Goal: Information Seeking & Learning: Learn about a topic

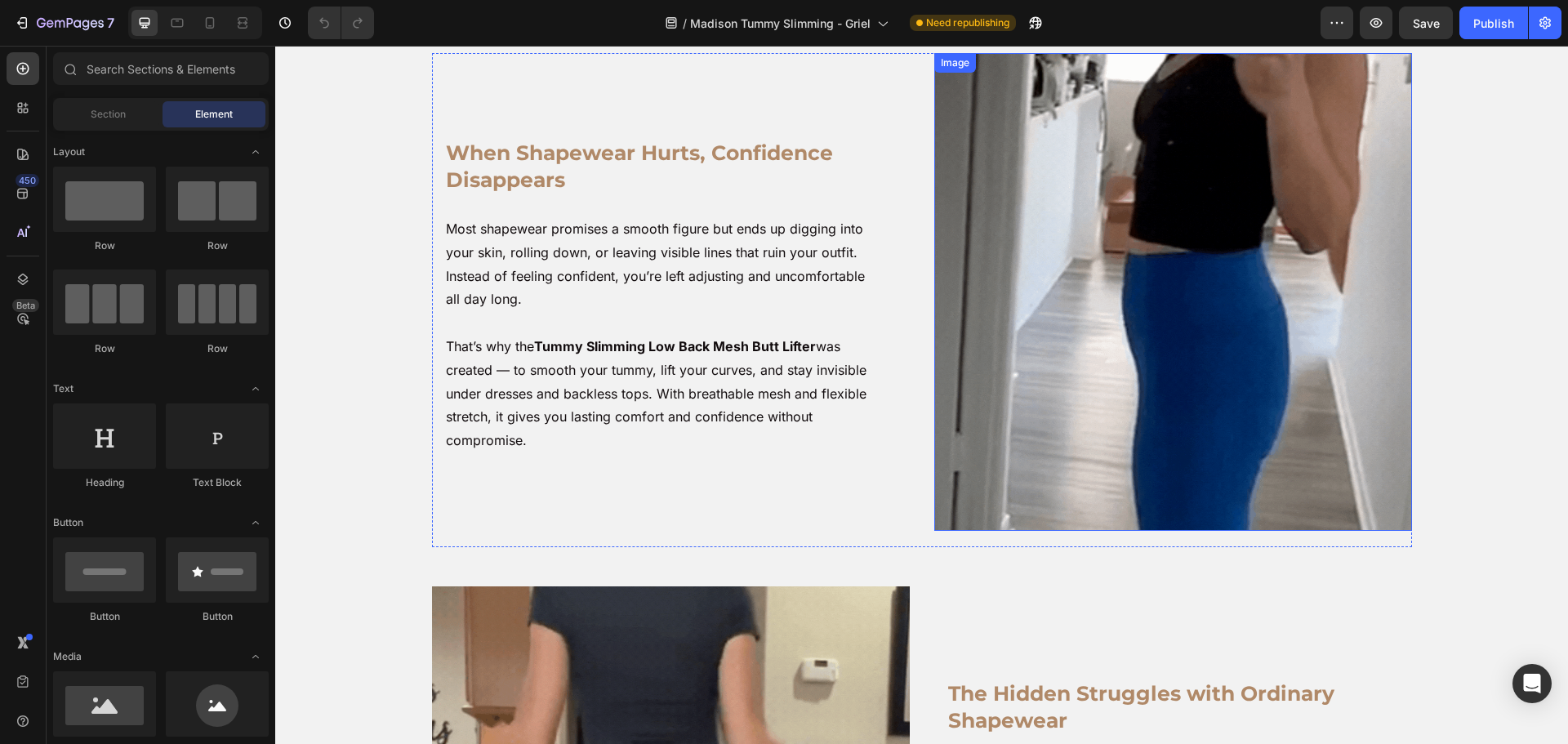
scroll to position [81, 0]
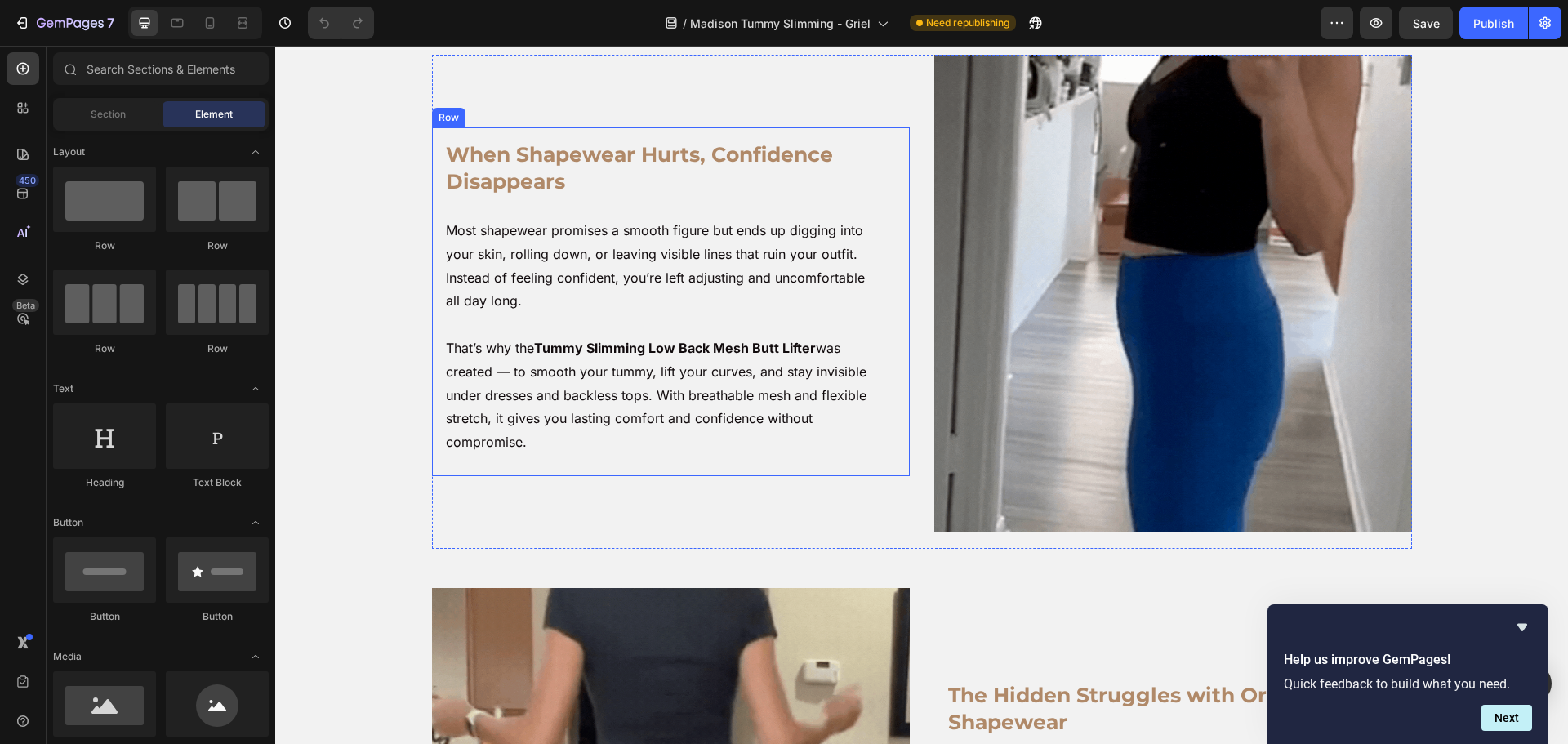
click at [659, 171] on h2 "When Shapewear Hurts, Confidence Disappears" at bounding box center [670, 168] width 452 height 57
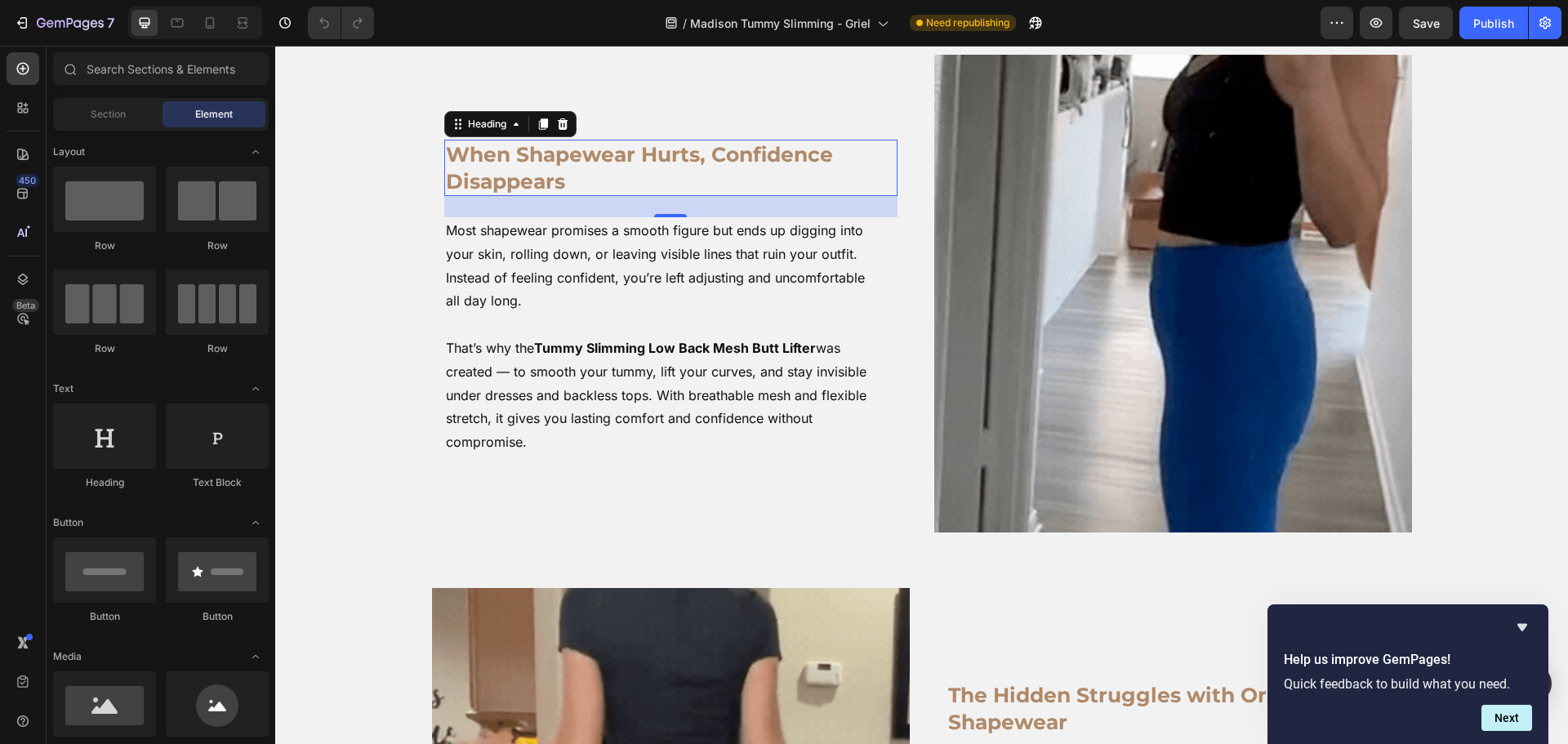
click at [659, 171] on h2 "When Shapewear Hurts, Confidence Disappears" at bounding box center [670, 168] width 452 height 57
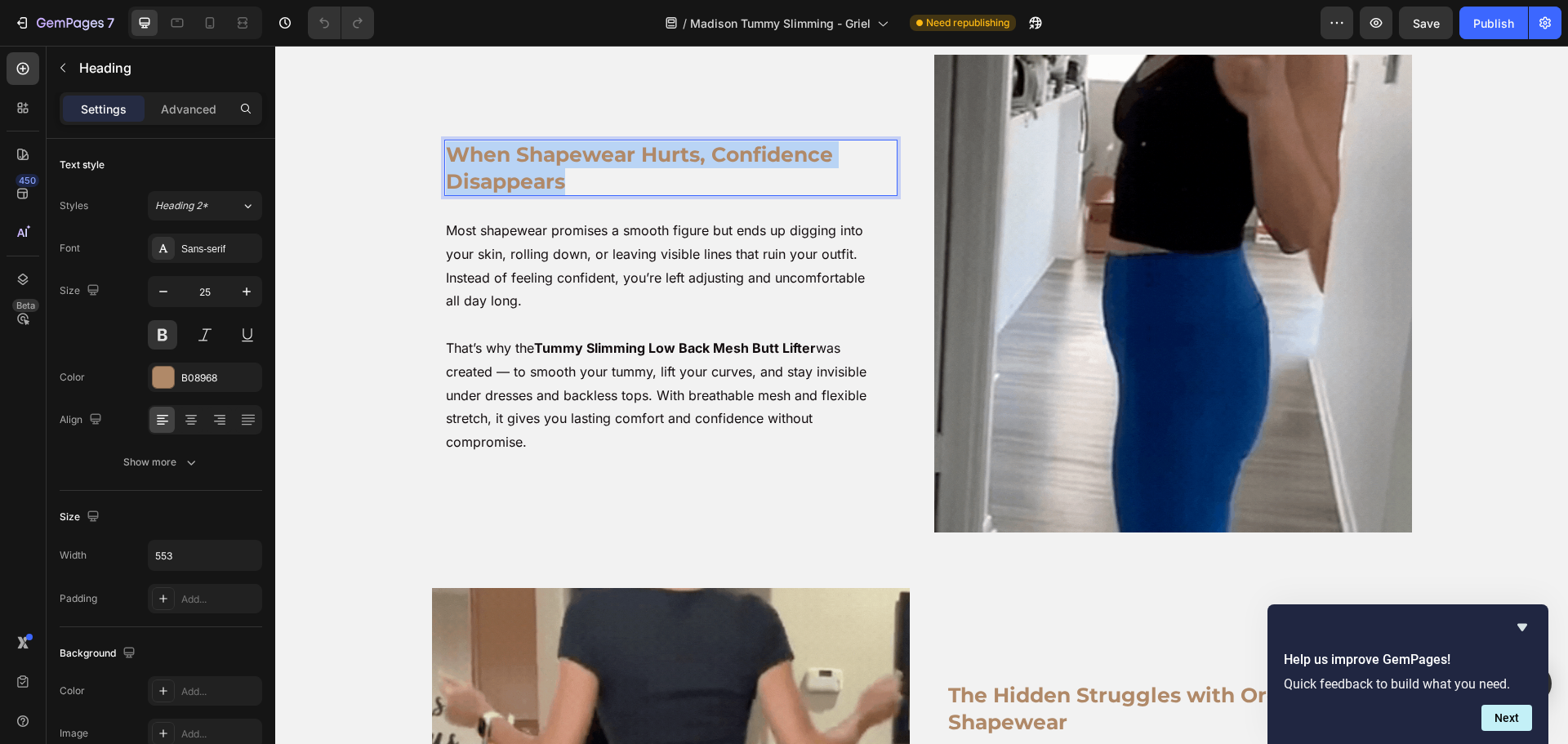
click at [659, 171] on p "When Shapewear Hurts, Confidence Disappears" at bounding box center [670, 167] width 448 height 53
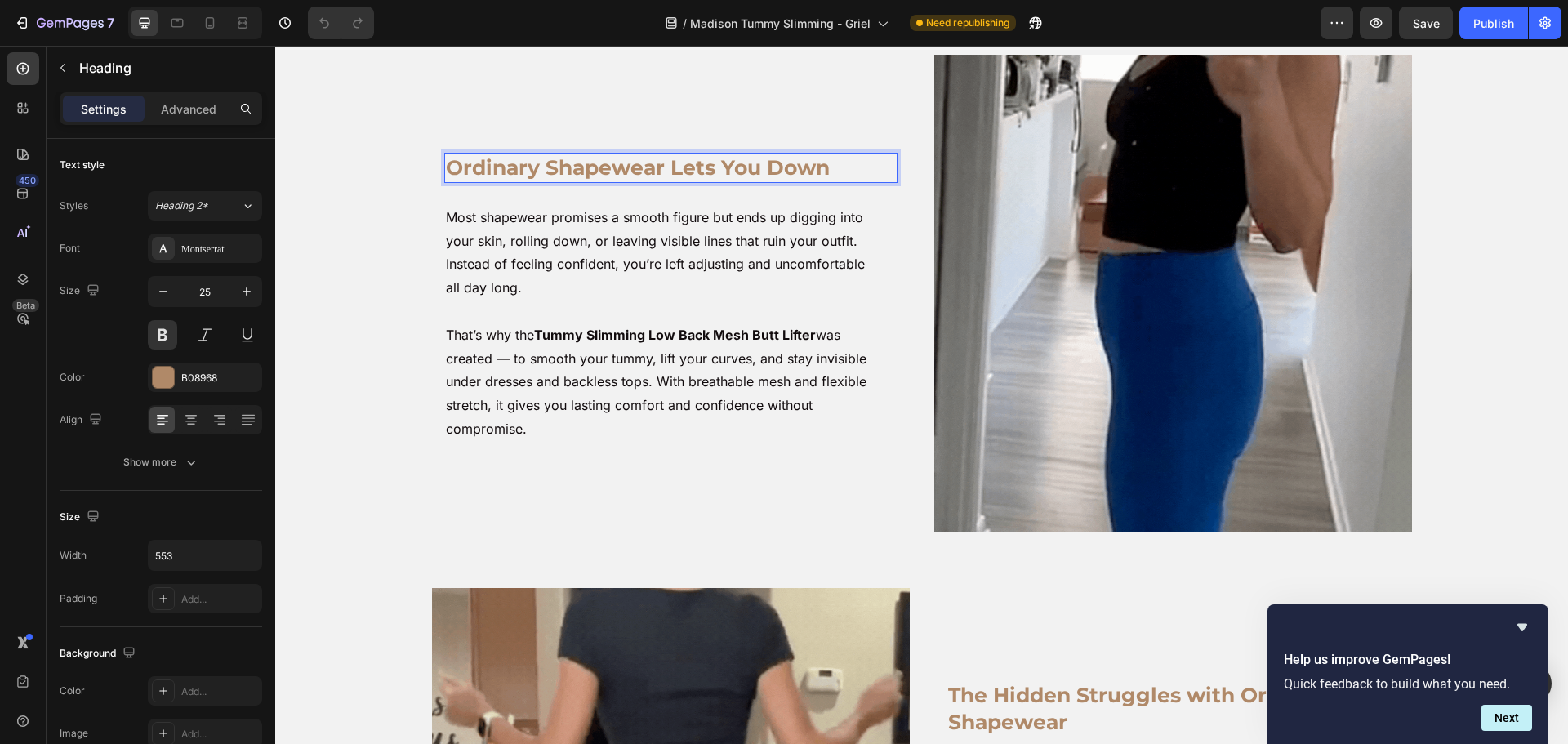
scroll to position [95, 0]
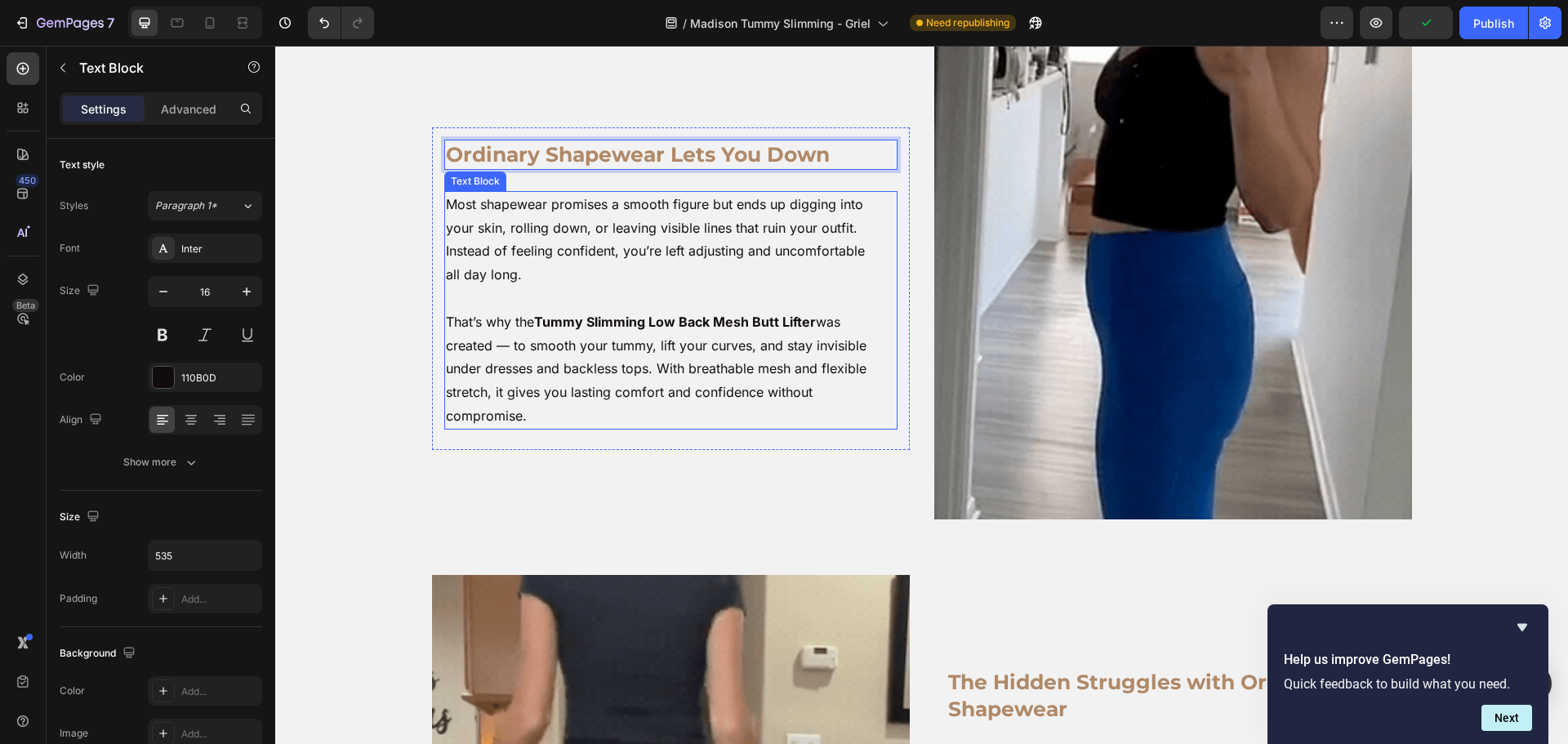
click at [706, 206] on p "Most shapewear promises a smooth figure but ends up digging into your skin, rol…" at bounding box center [662, 240] width 433 height 94
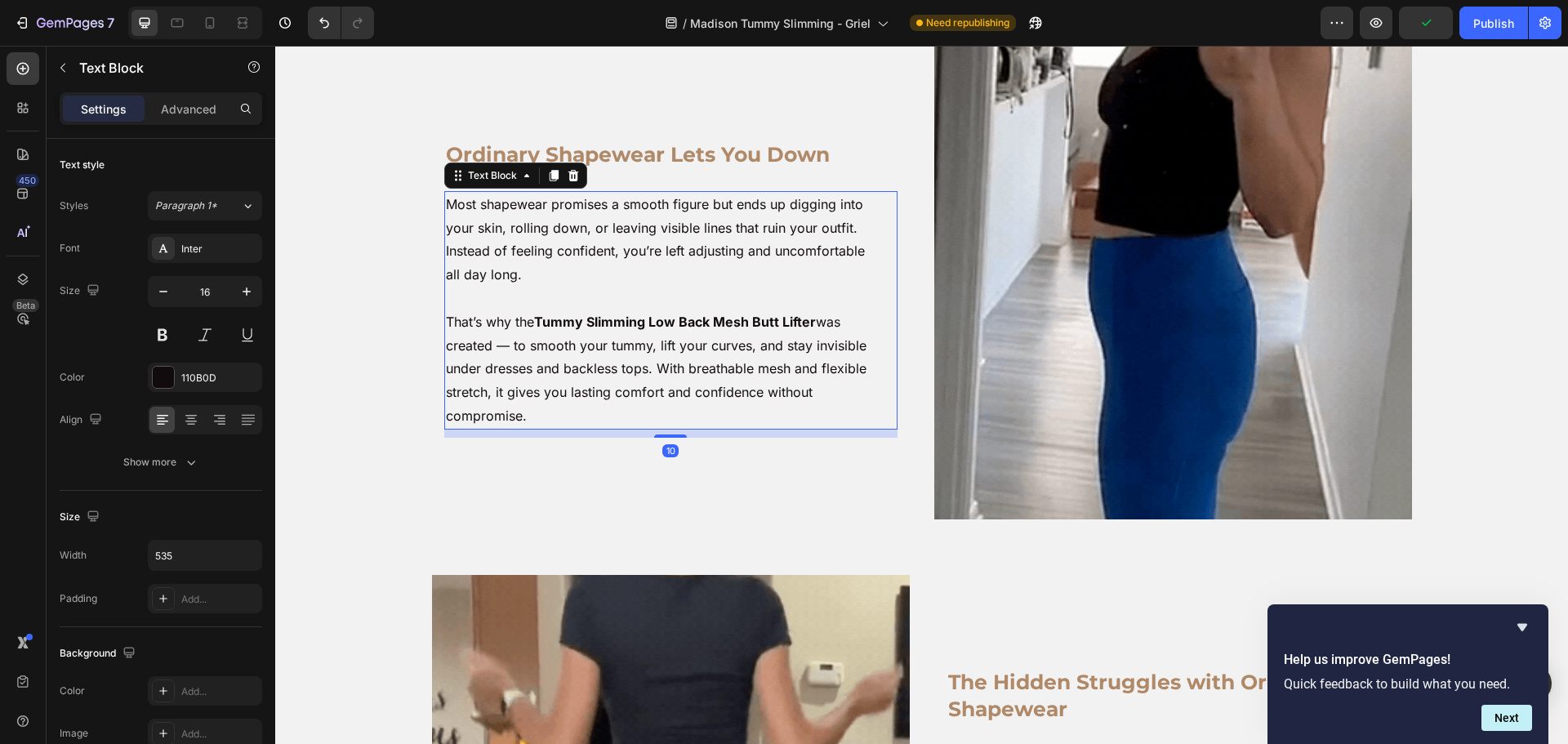
click at [706, 205] on p "Most shapewear promises a smooth figure but ends up digging into your skin, rol…" at bounding box center [662, 240] width 433 height 94
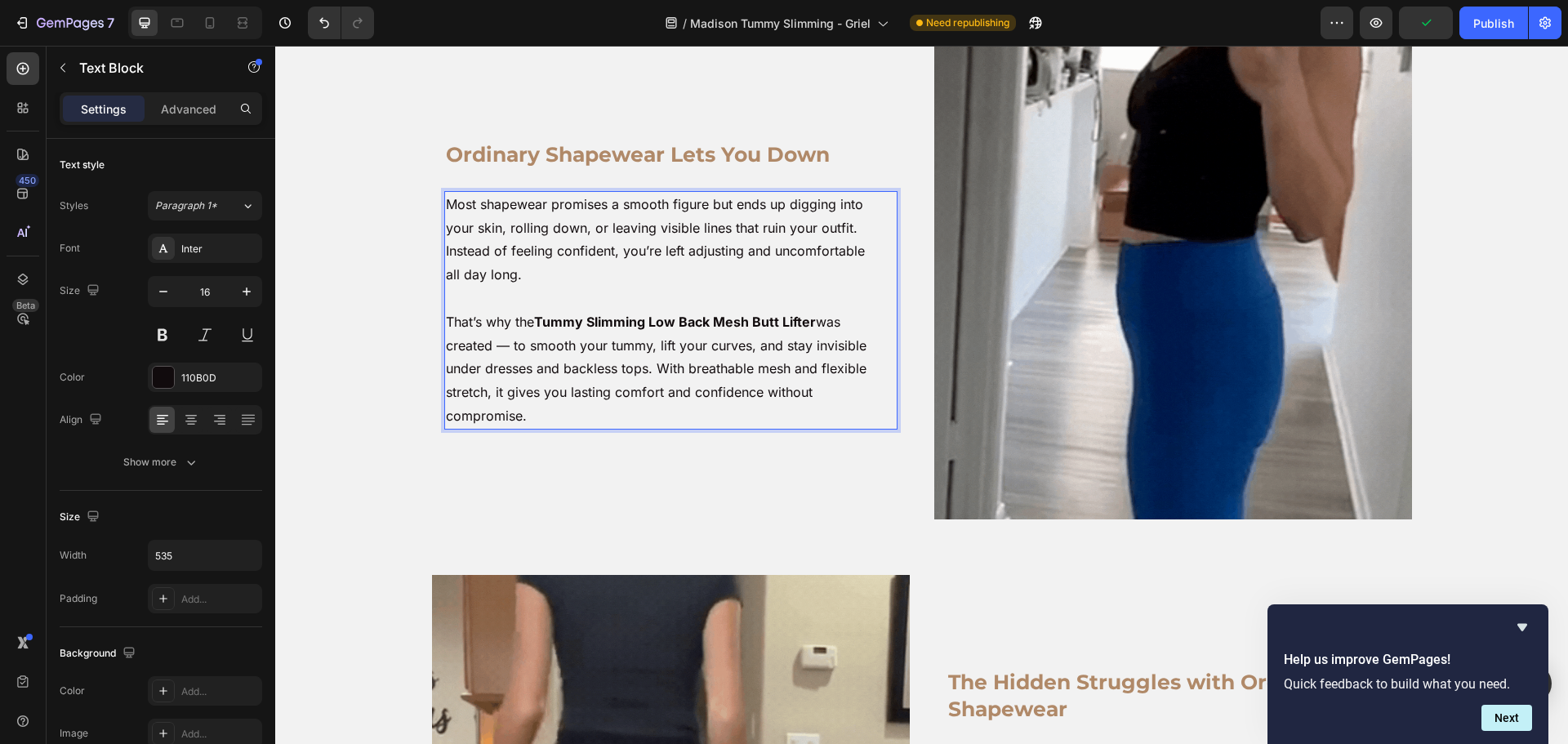
scroll to position [165, 0]
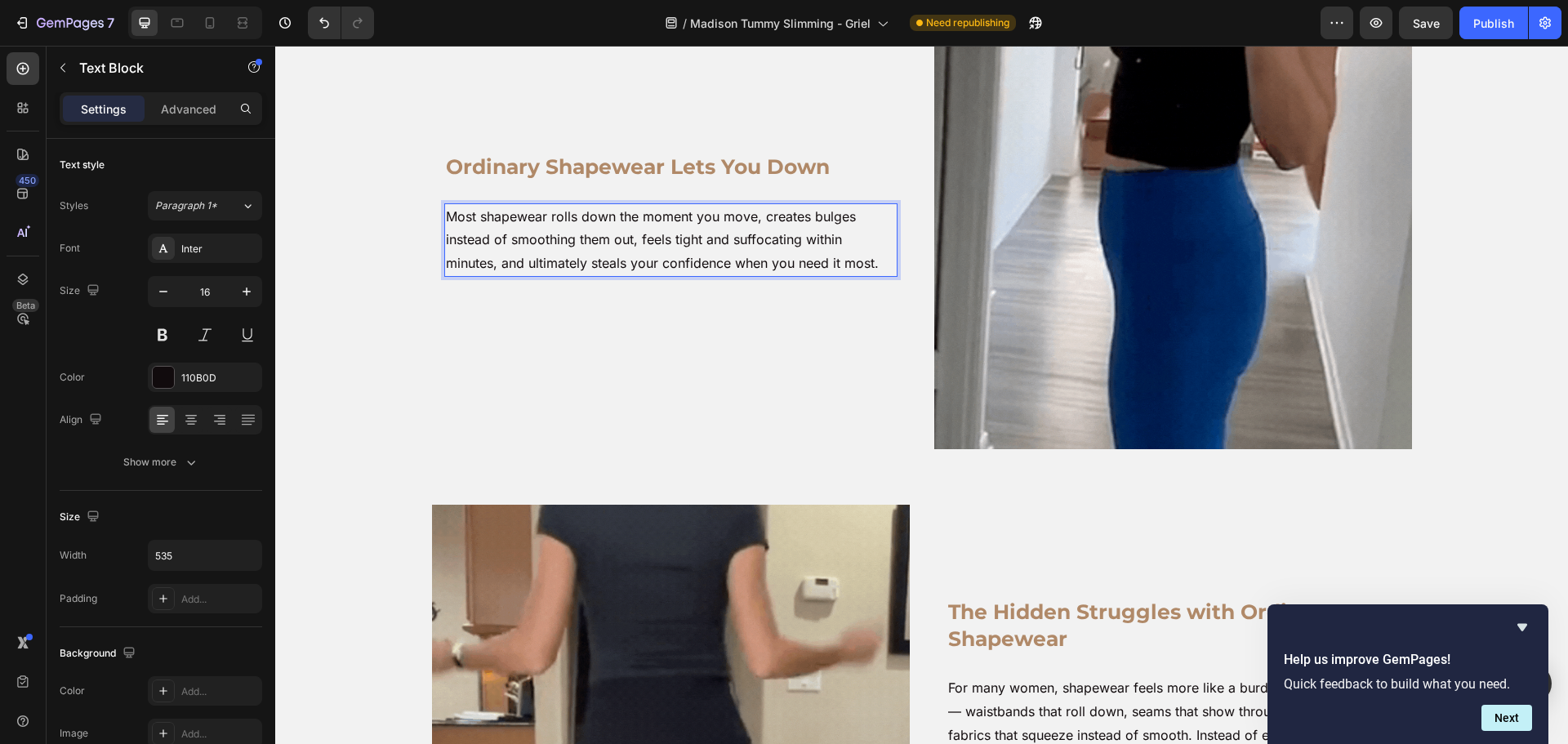
click at [579, 268] on p "Most shapewear rolls down the moment you move, creates bulges instead of smooth…" at bounding box center [662, 239] width 433 height 70
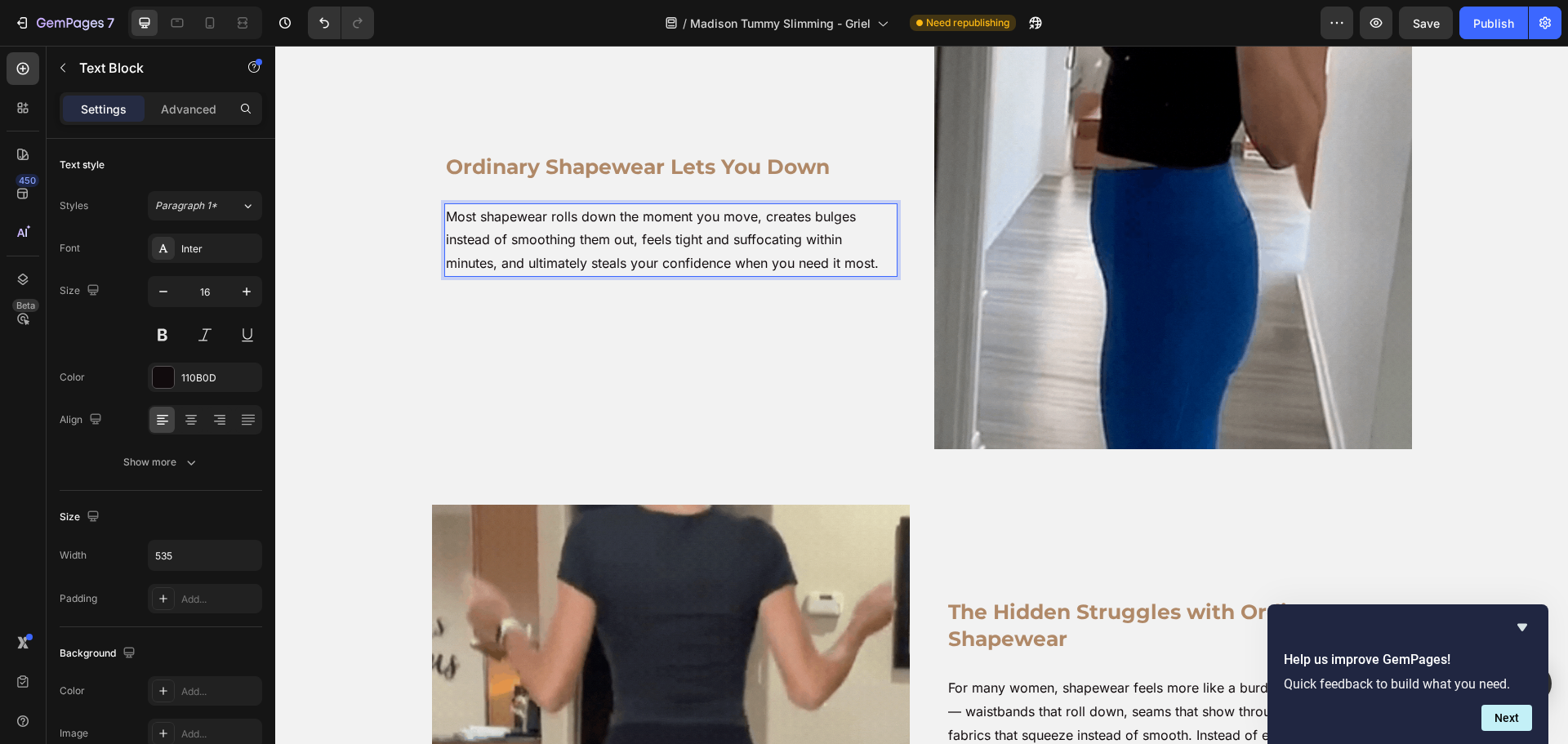
click at [579, 268] on p "Most shapewear rolls down the moment you move, creates bulges instead of smooth…" at bounding box center [662, 239] width 433 height 70
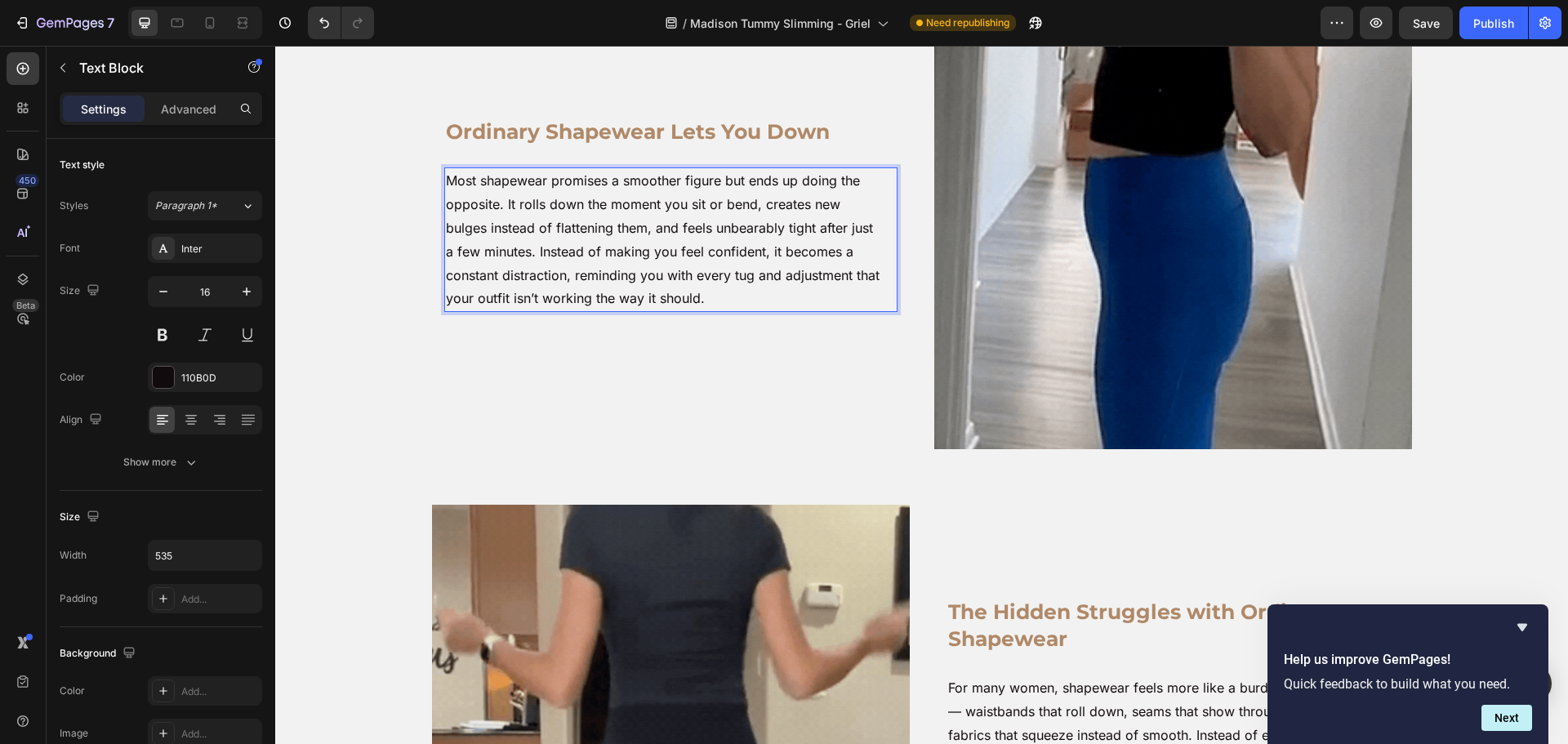
scroll to position [141, 0]
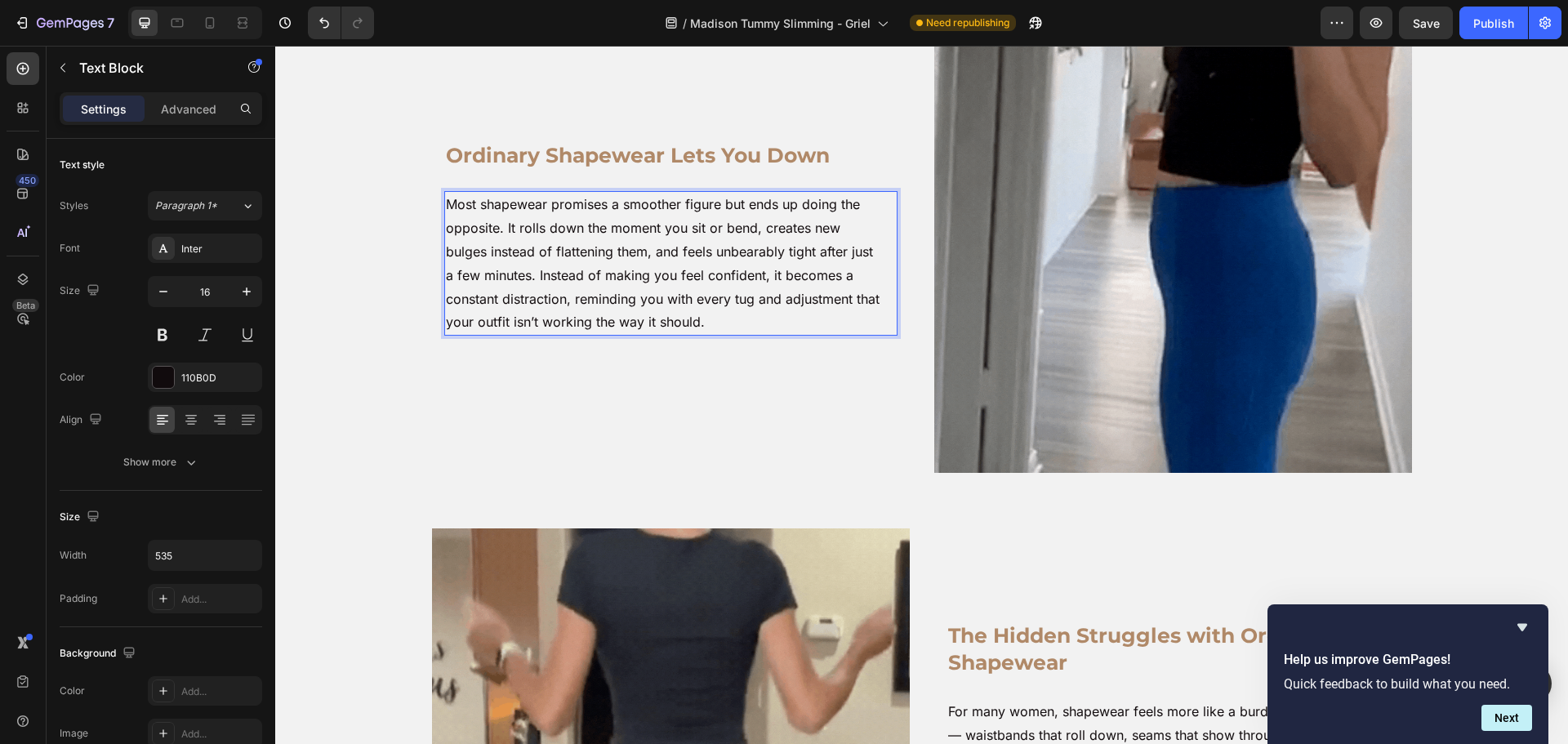
drag, startPoint x: 530, startPoint y: 273, endPoint x: 530, endPoint y: 287, distance: 14.0
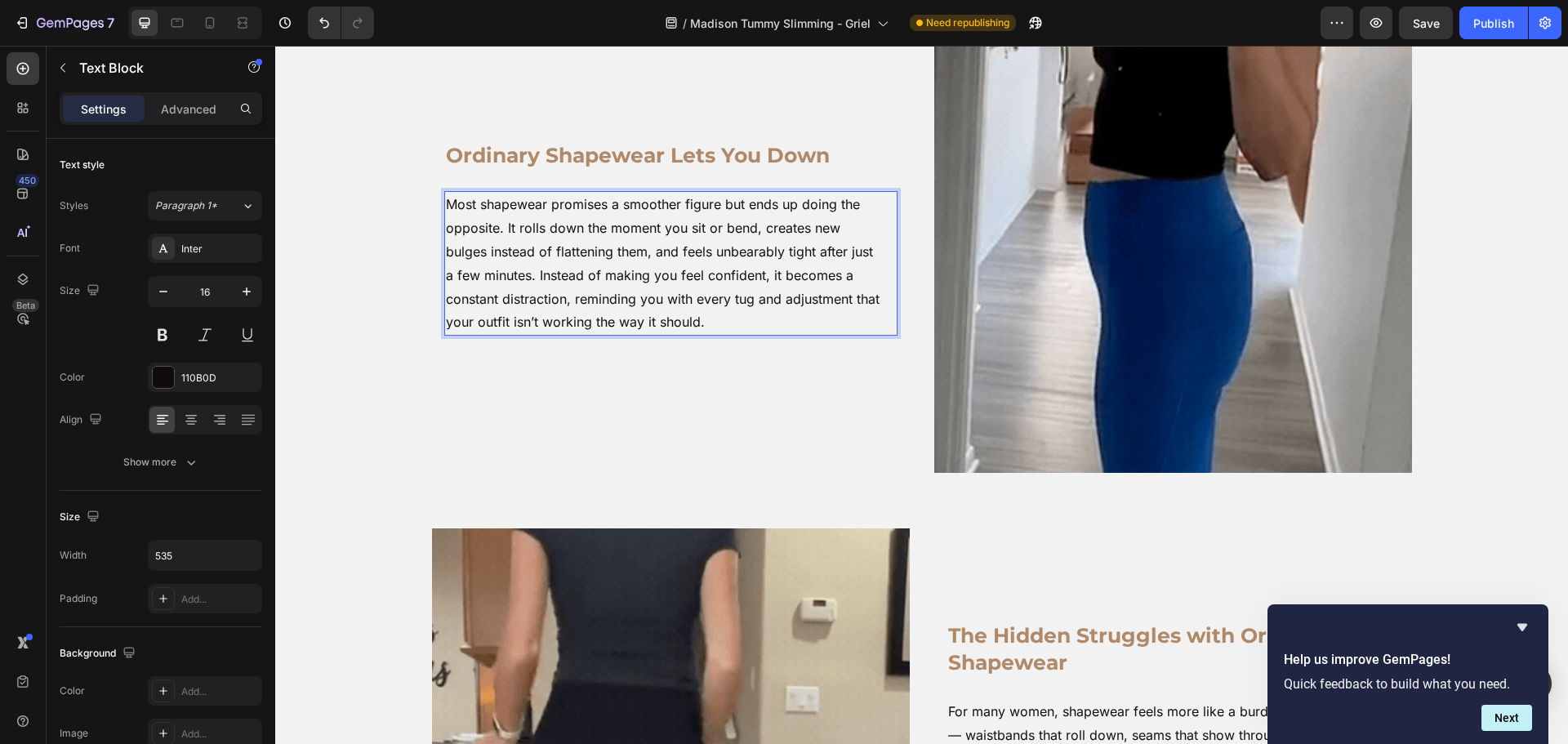
click at [530, 274] on p "Most shapewear promises a smoother figure but ends up doing the opposite. It ro…" at bounding box center [662, 263] width 433 height 141
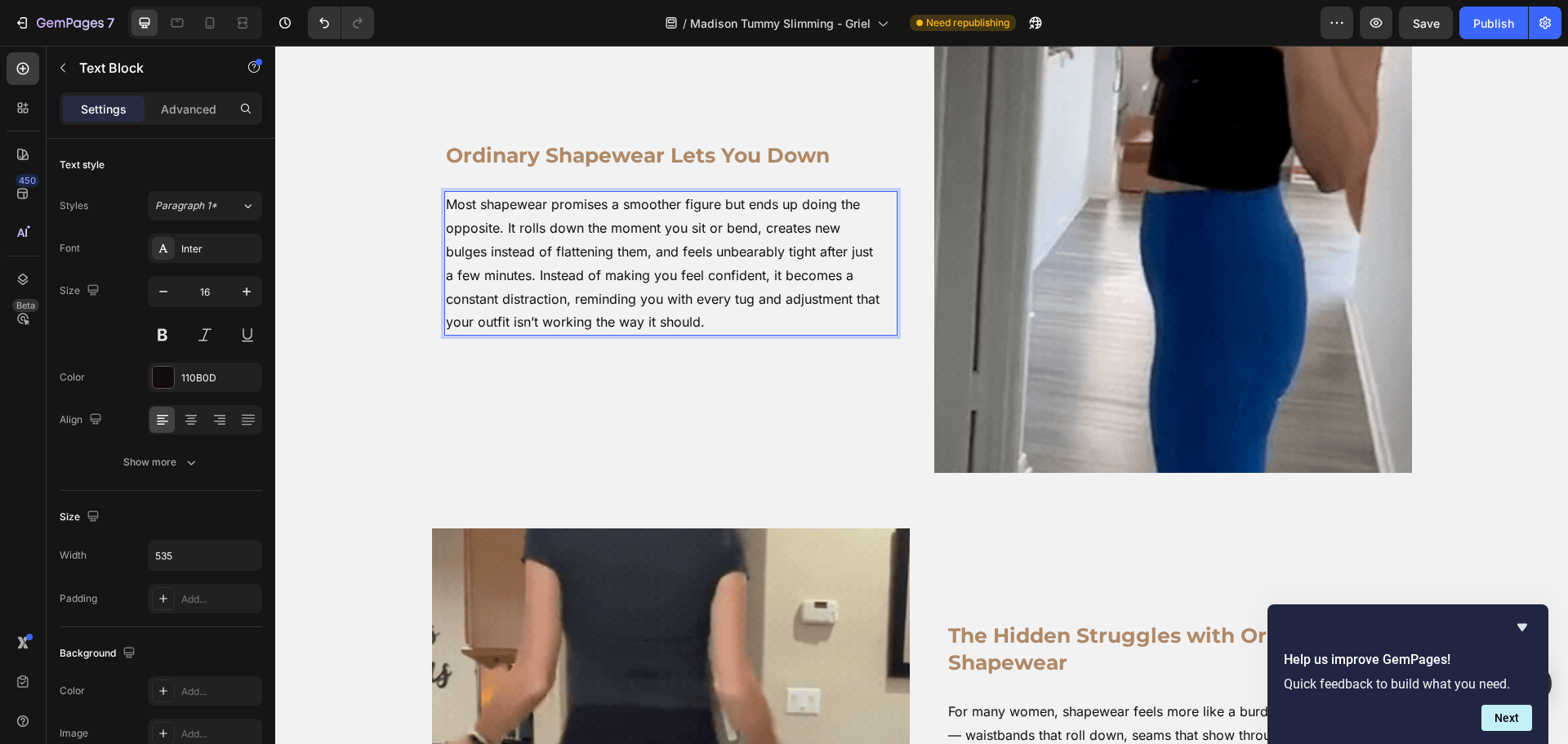
click at [532, 275] on p "Most shapewear promises a smoother figure but ends up doing the opposite. It ro…" at bounding box center [662, 263] width 433 height 141
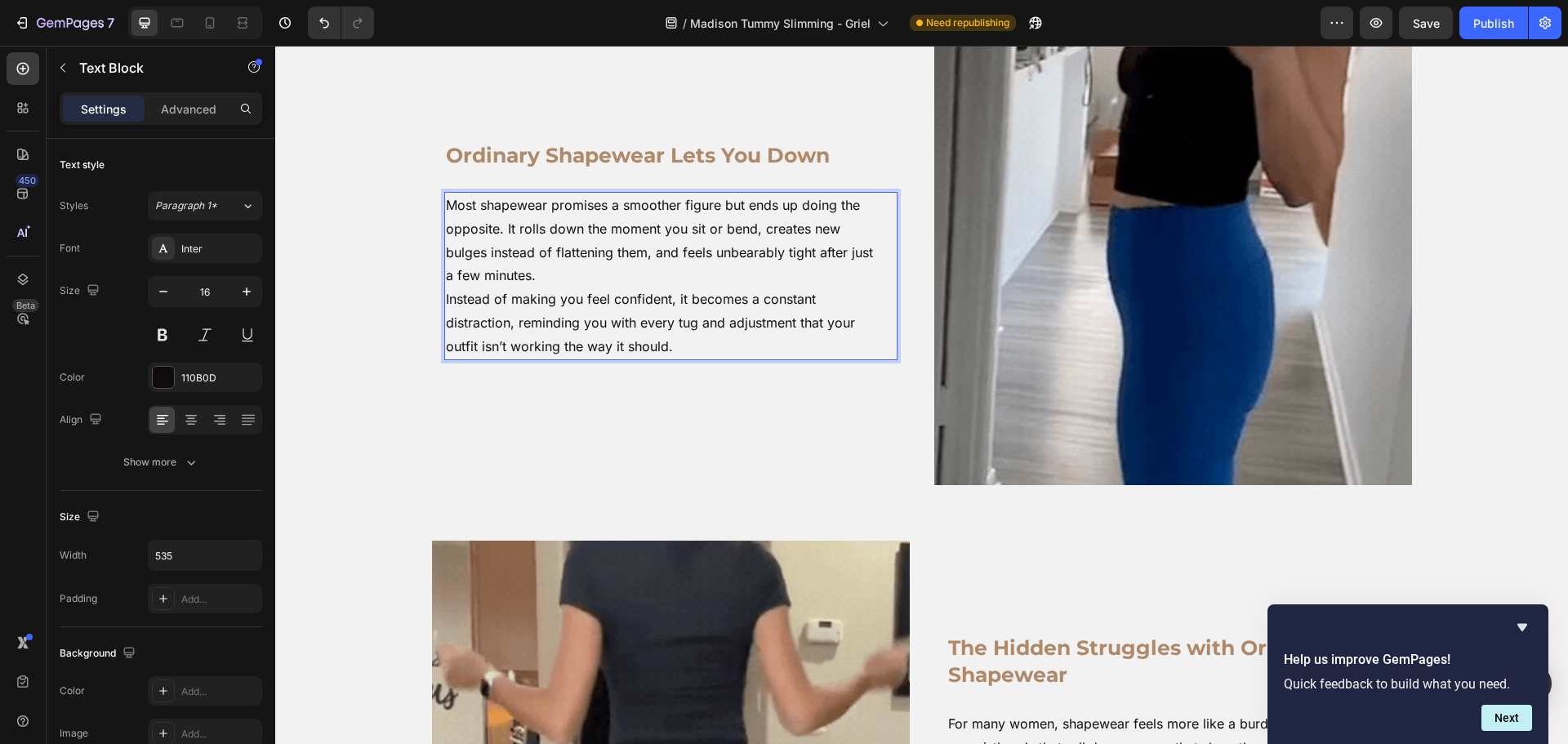
scroll to position [118, 0]
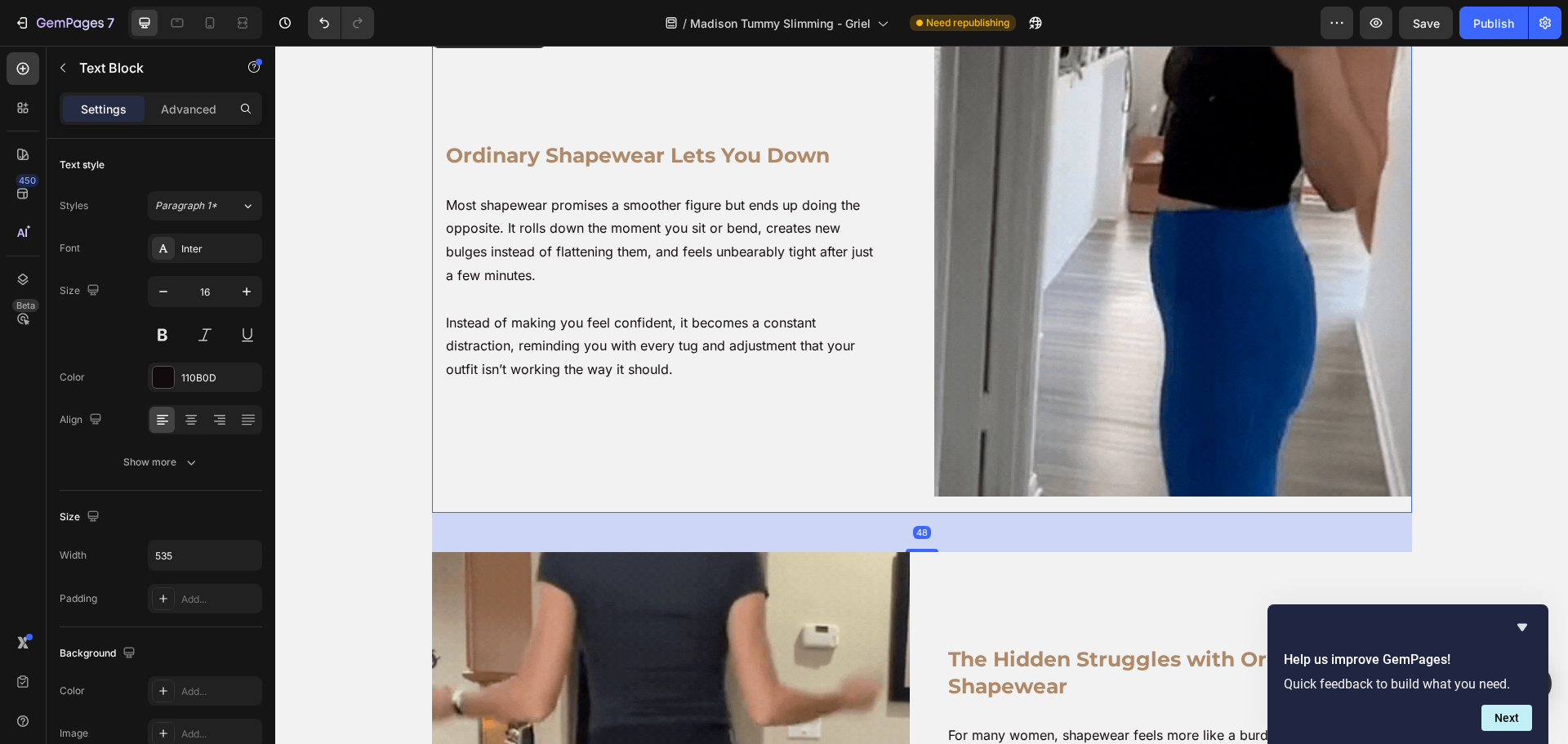
click at [759, 406] on div "Ordinary Shapewear Lets You Down Heading Most shapewear promises a smoother fig…" at bounding box center [671, 266] width 477 height 494
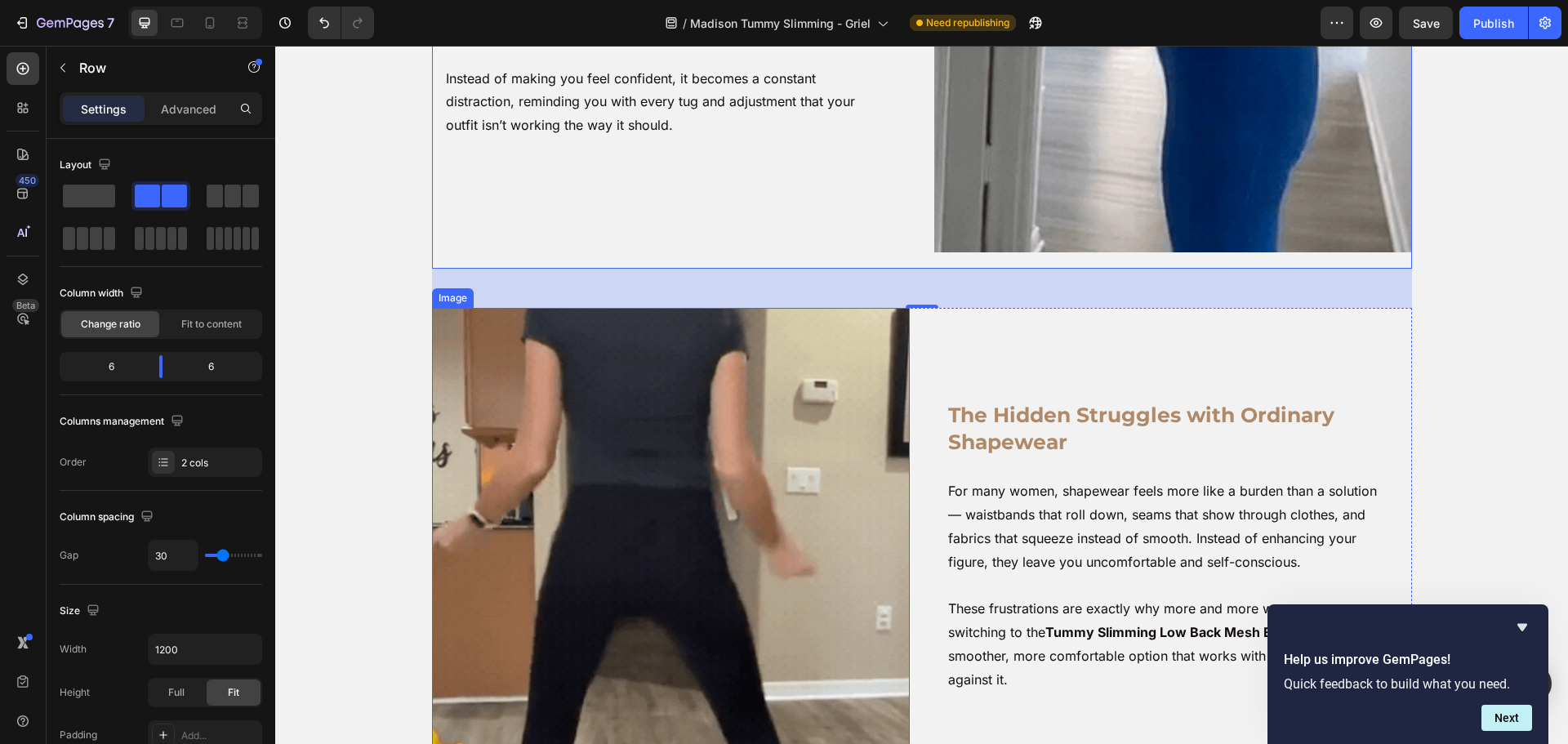
scroll to position [362, 0]
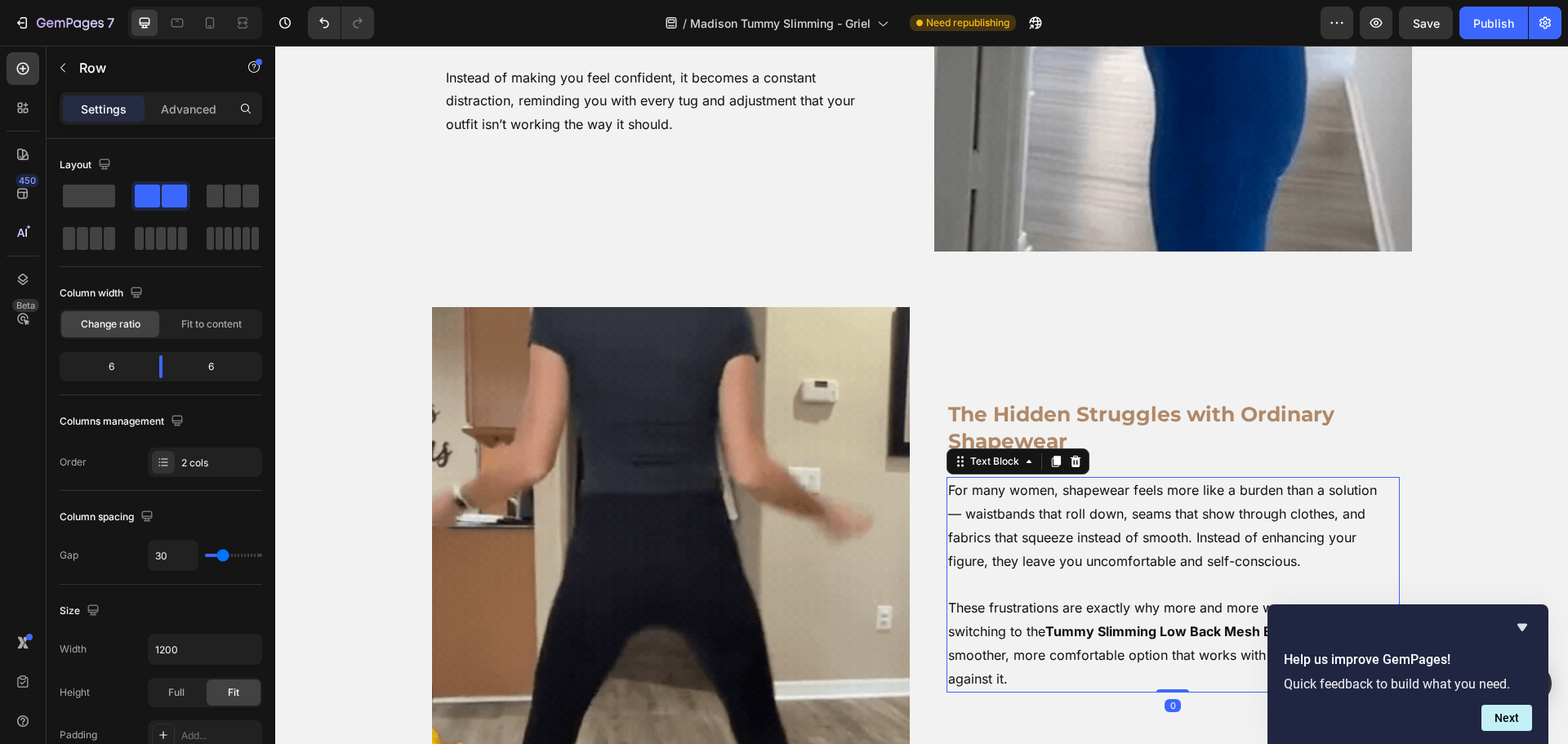
click at [1077, 563] on p "For many women, shapewear feels more like a burden than a solution — waistbands…" at bounding box center [1164, 584] width 433 height 212
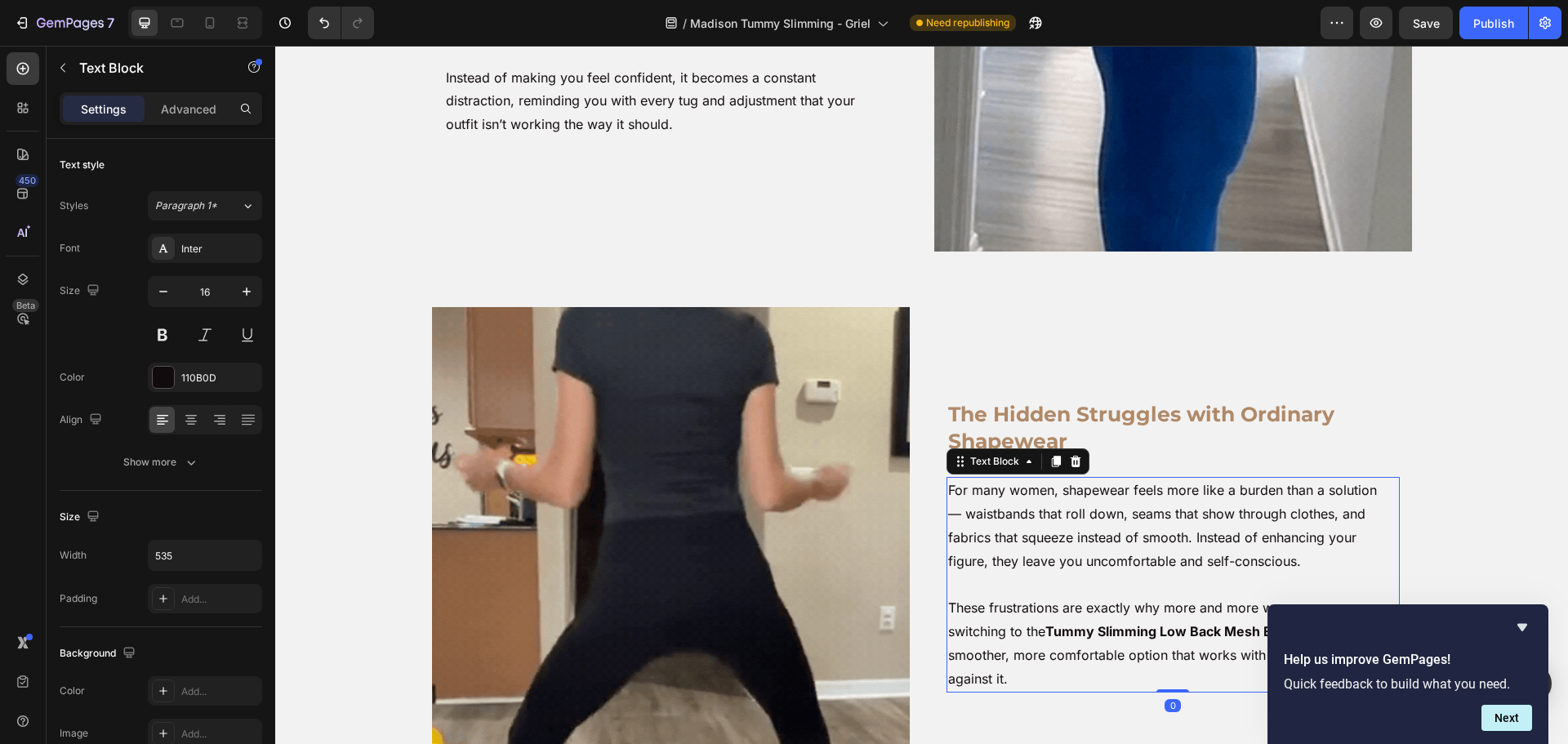
click at [1077, 563] on p "For many women, shapewear feels more like a burden than a solution — waistbands…" at bounding box center [1164, 584] width 433 height 212
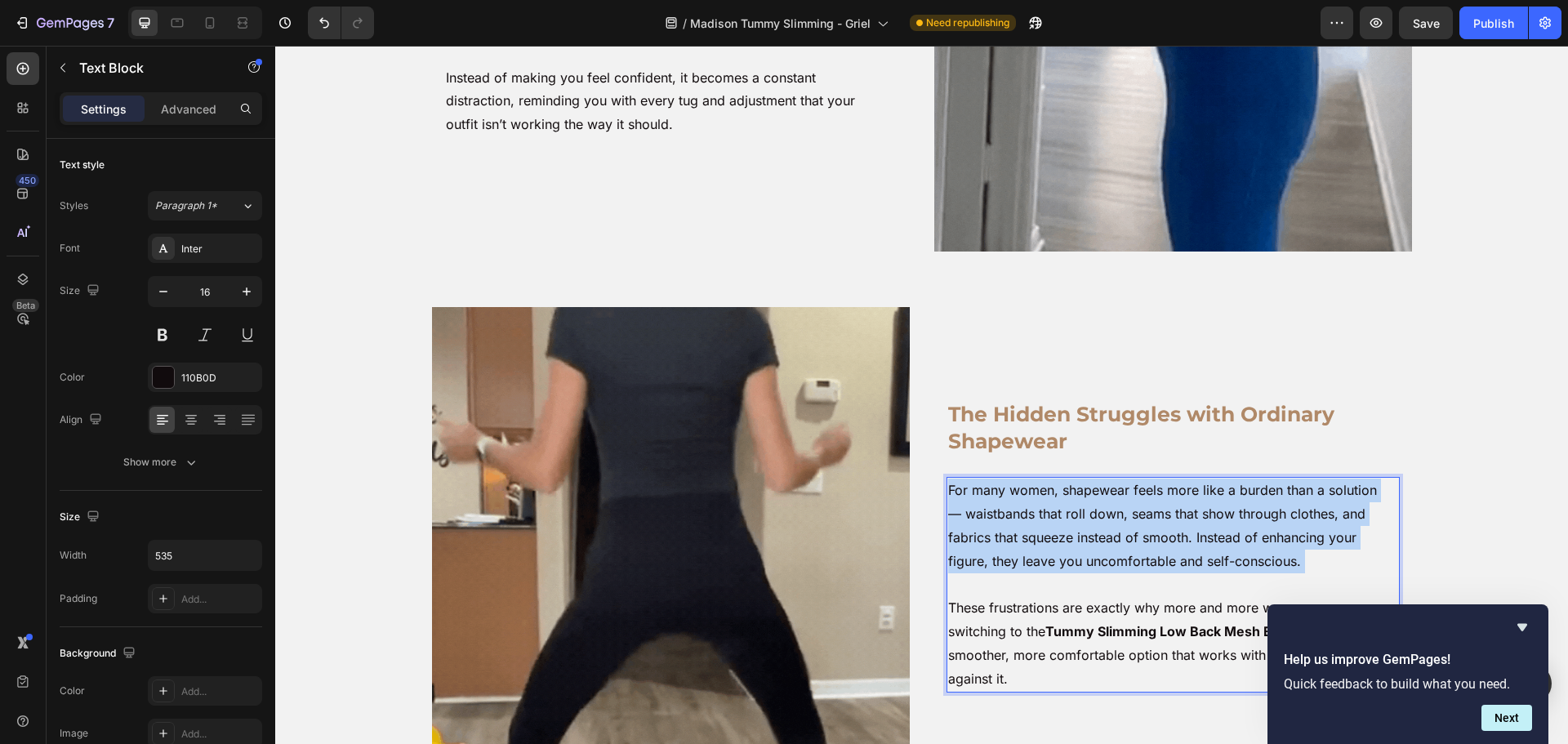
click at [1077, 563] on p "For many women, shapewear feels more like a burden than a solution — waistbands…" at bounding box center [1164, 584] width 433 height 212
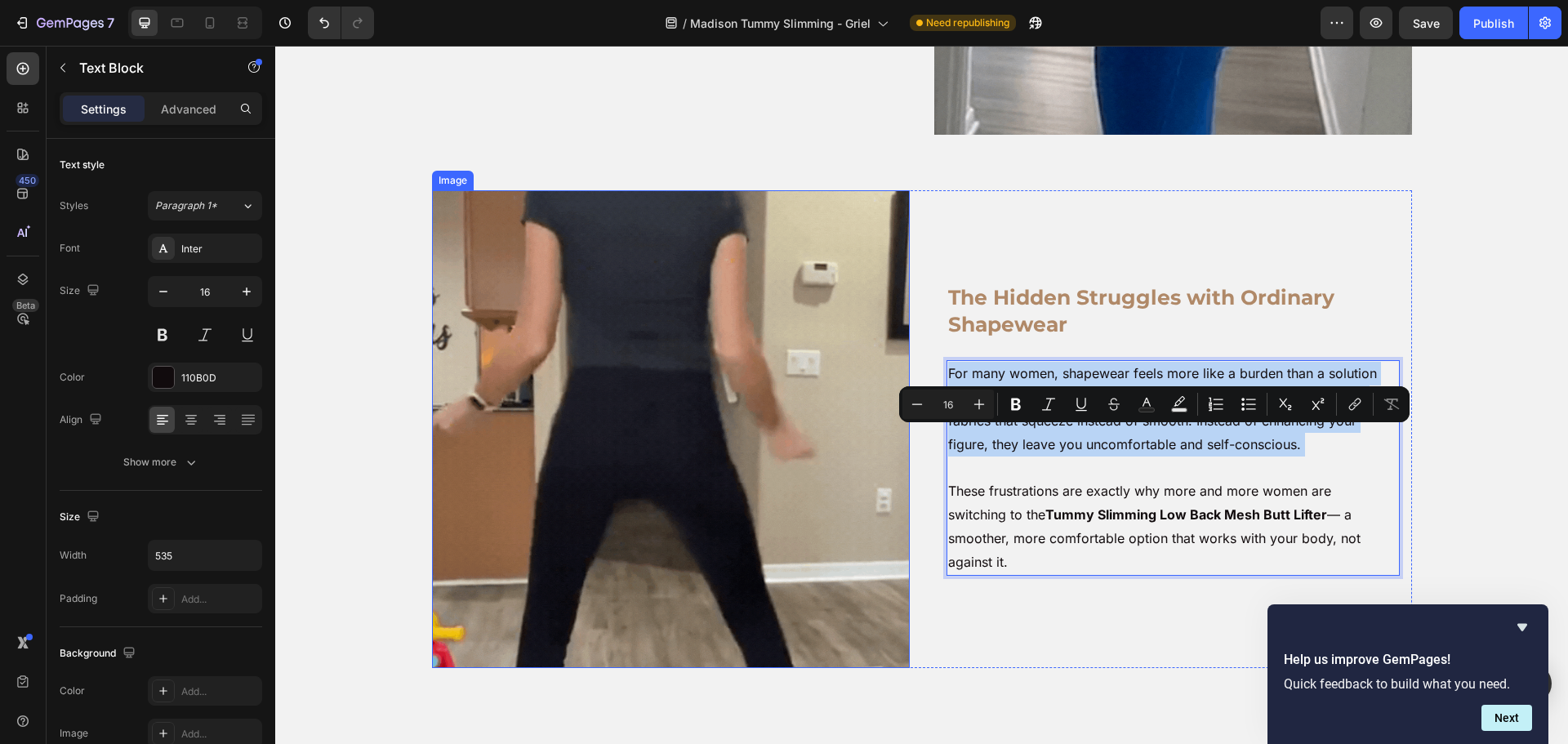
scroll to position [526, 0]
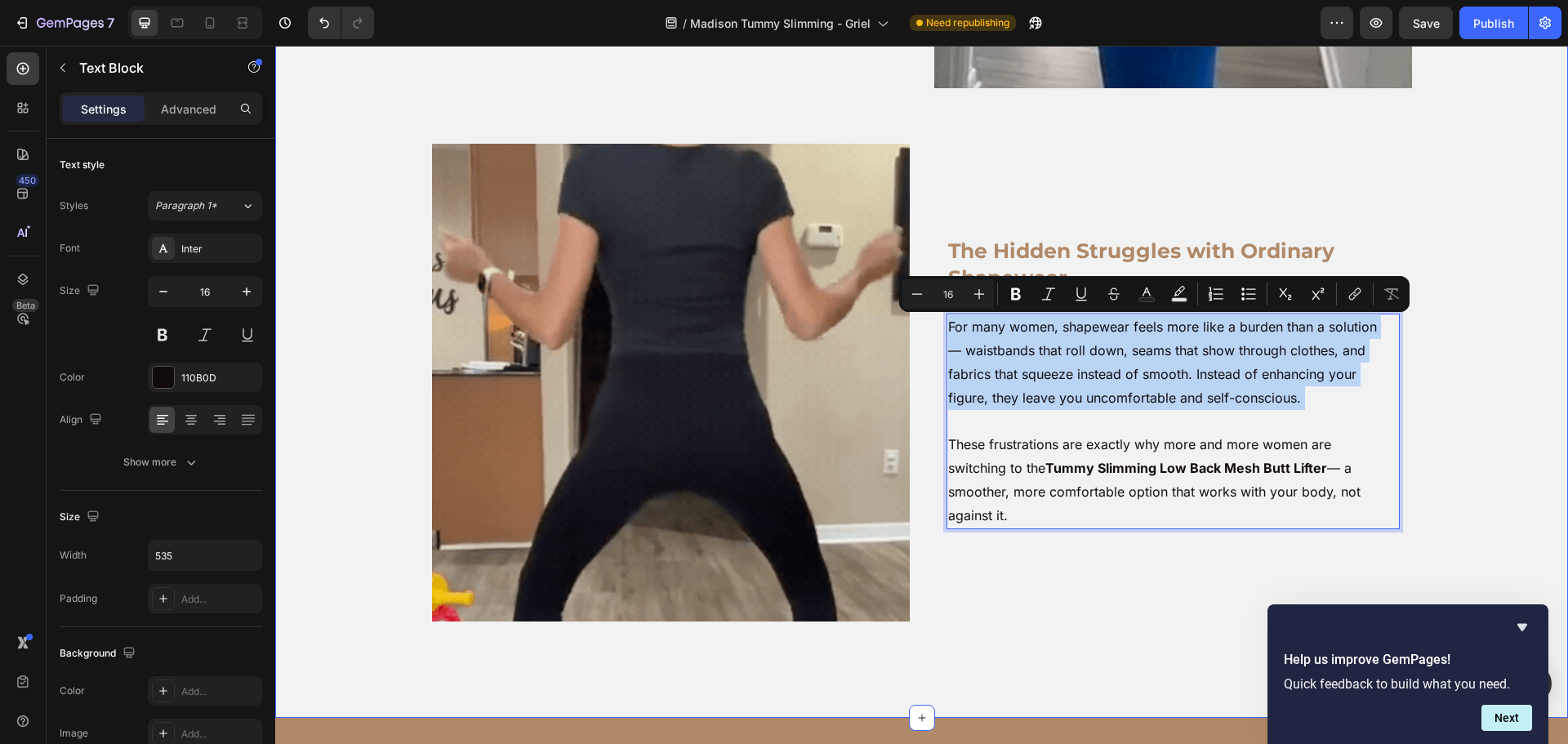
click at [1438, 325] on div "Ordinary Shapewear Lets You Down Heading Most shapewear promises a smoother fig…" at bounding box center [921, 135] width 1277 height 1050
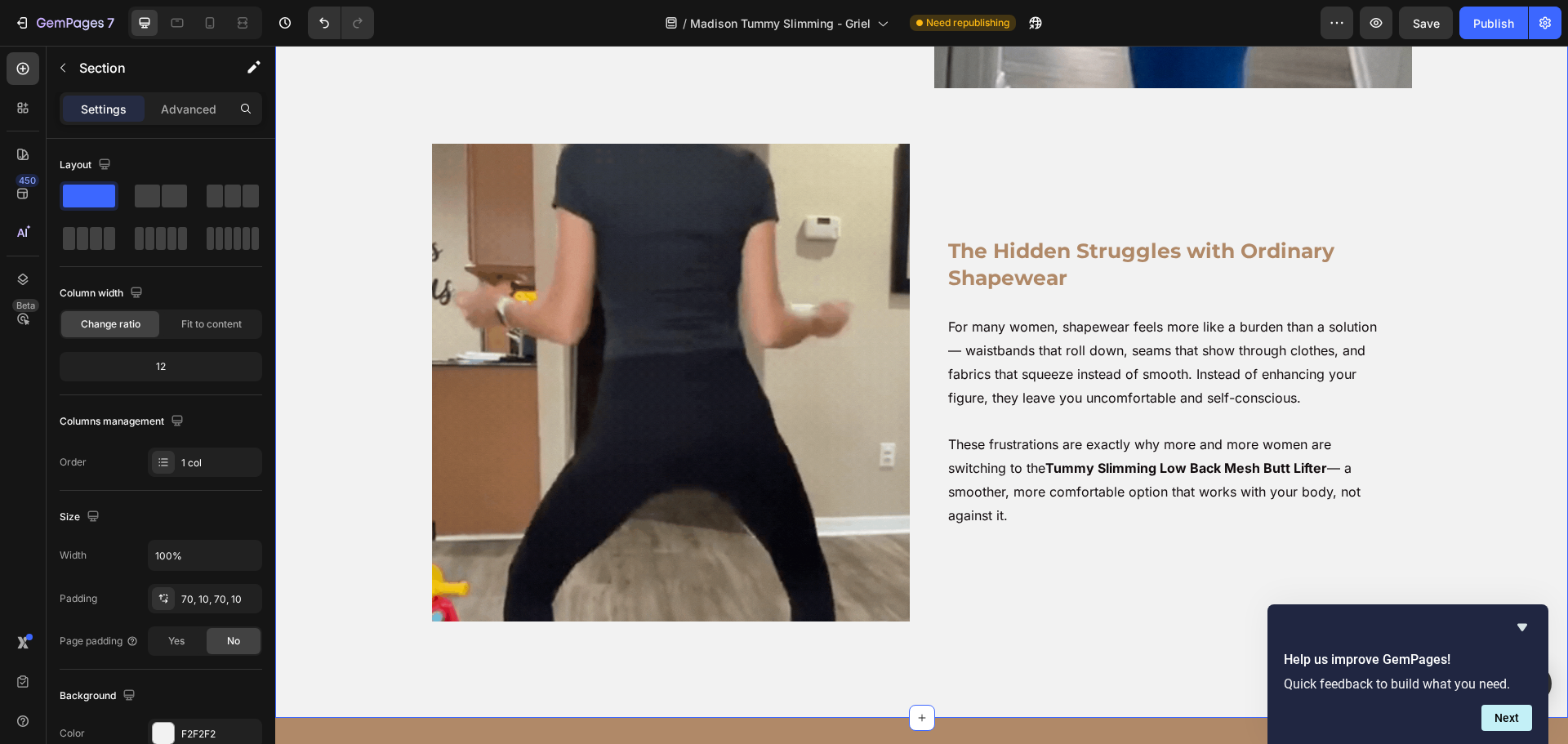
click at [1288, 374] on p "For many women, shapewear feels more like a burden than a solution — waistbands…" at bounding box center [1164, 421] width 433 height 212
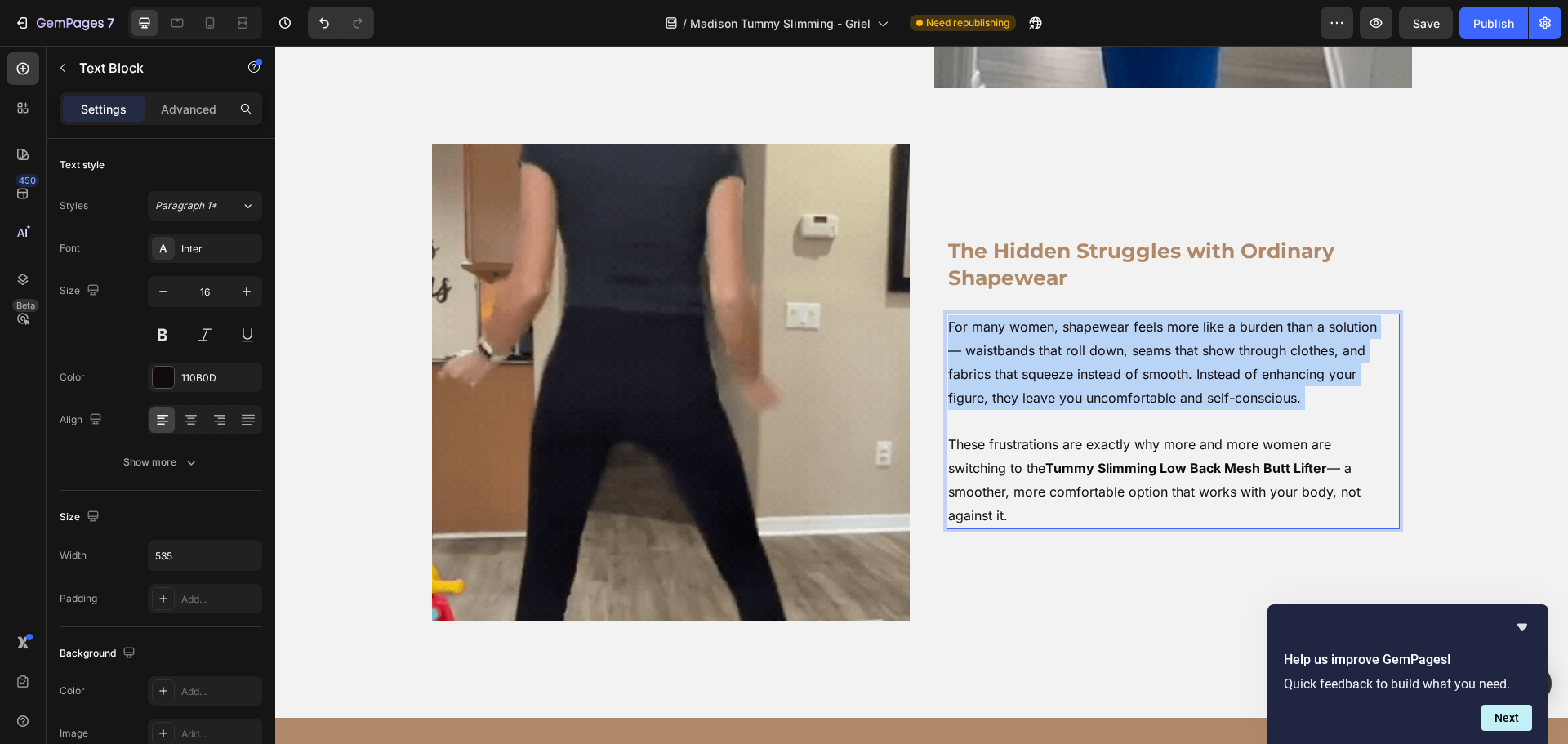
click at [1288, 374] on p "For many women, shapewear feels more like a burden than a solution — waistbands…" at bounding box center [1164, 421] width 433 height 212
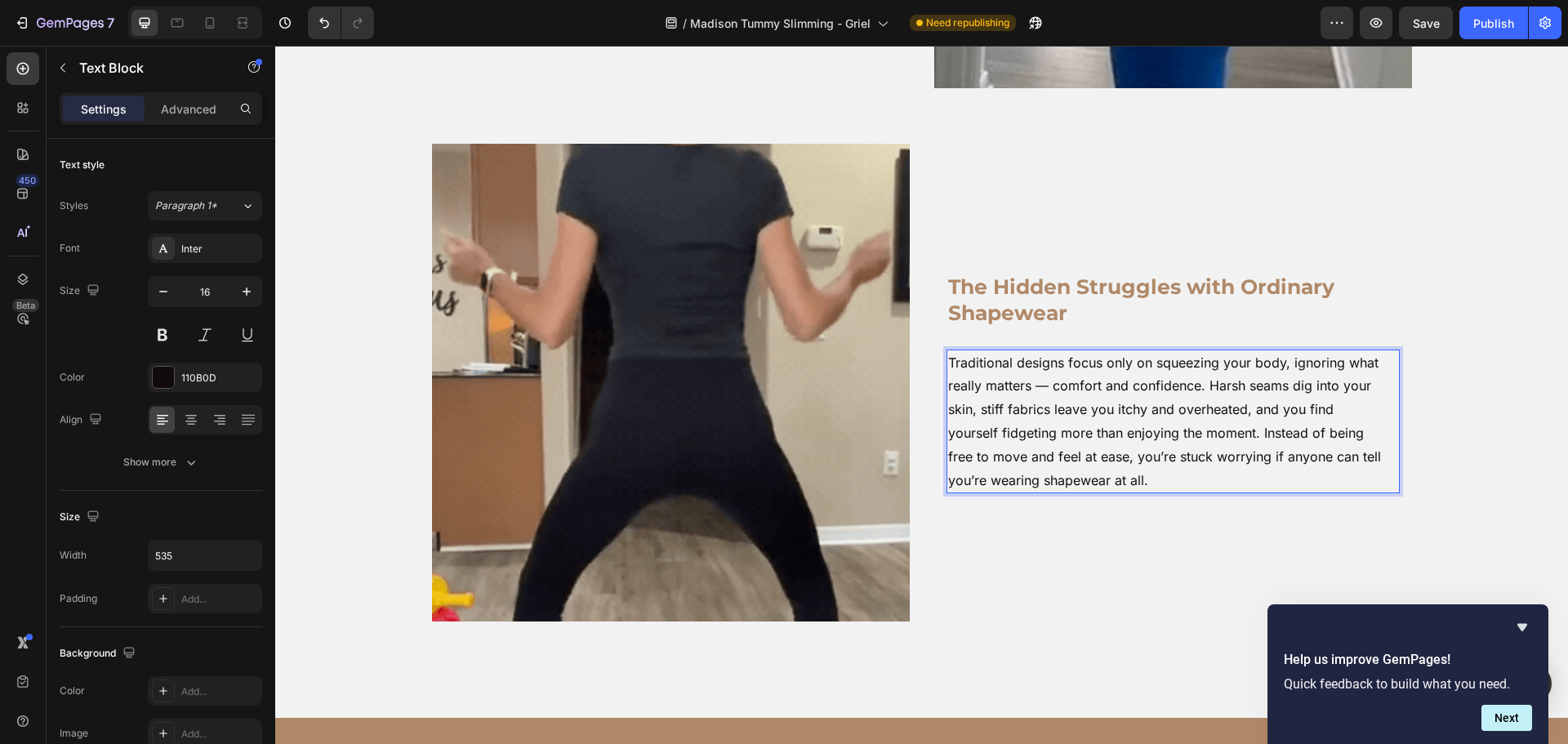
scroll to position [562, 0]
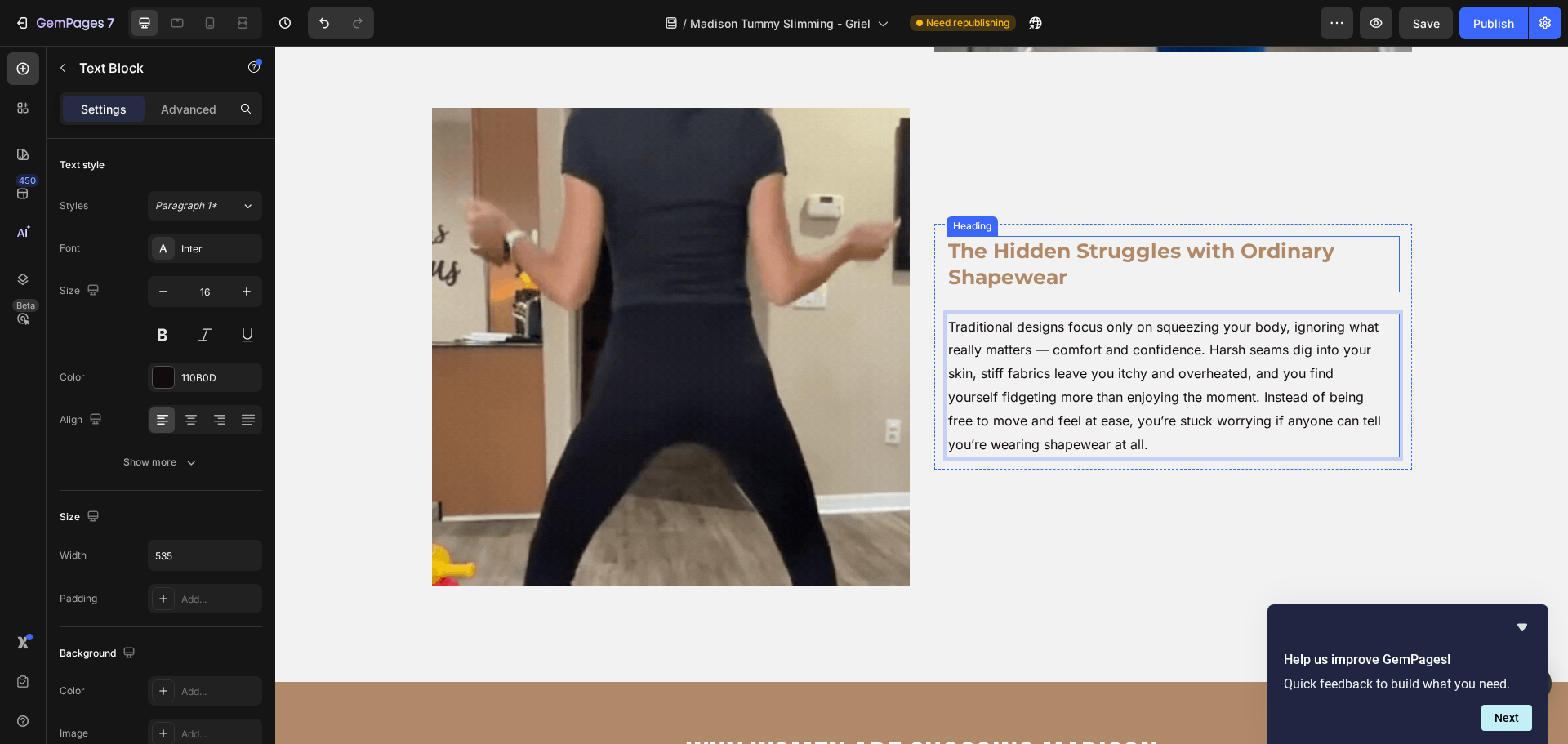
click at [1086, 260] on h2 "The Hidden Struggles with Ordinary Shapewear" at bounding box center [1172, 264] width 452 height 57
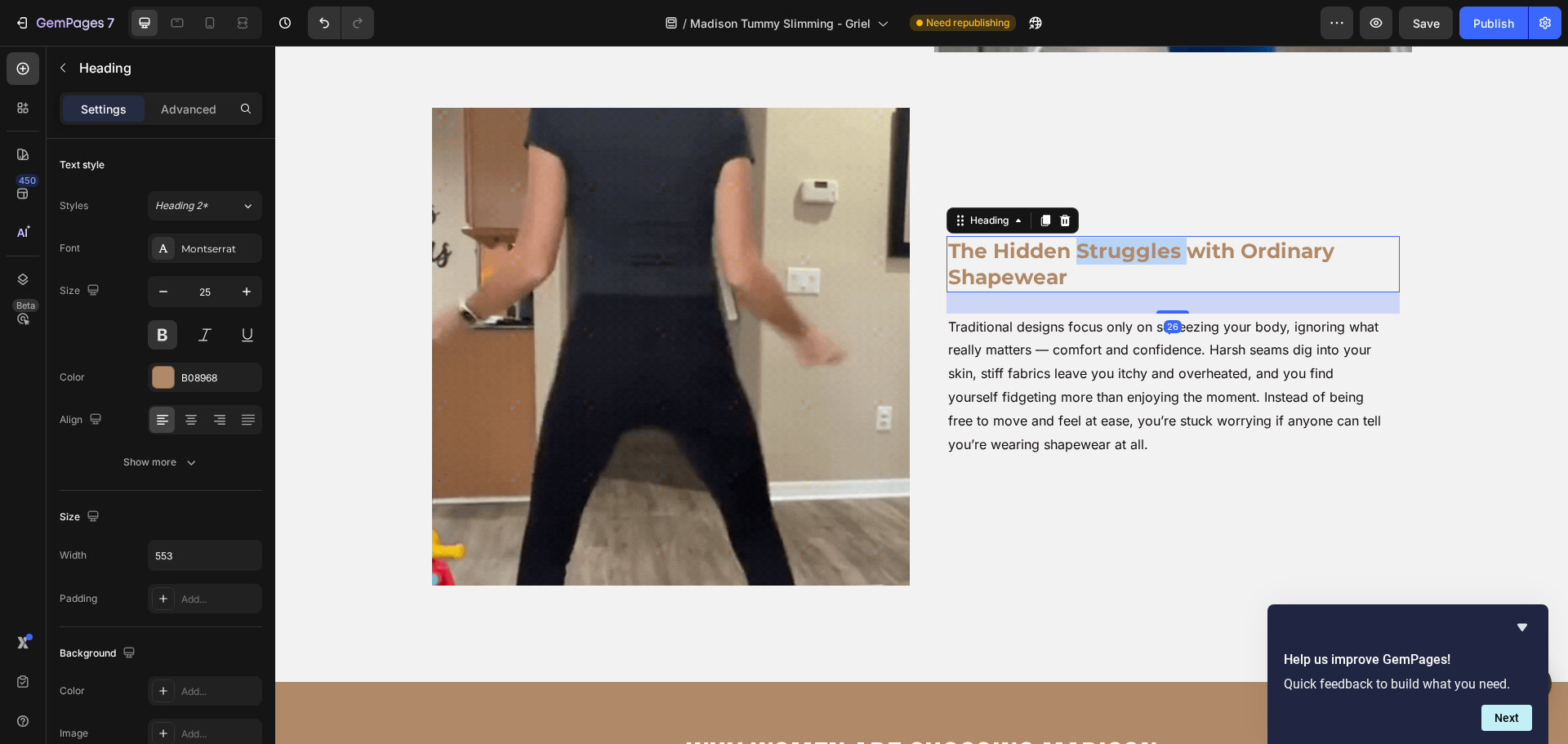
click at [1086, 260] on h2 "The Hidden Struggles with Ordinary Shapewear" at bounding box center [1172, 264] width 452 height 57
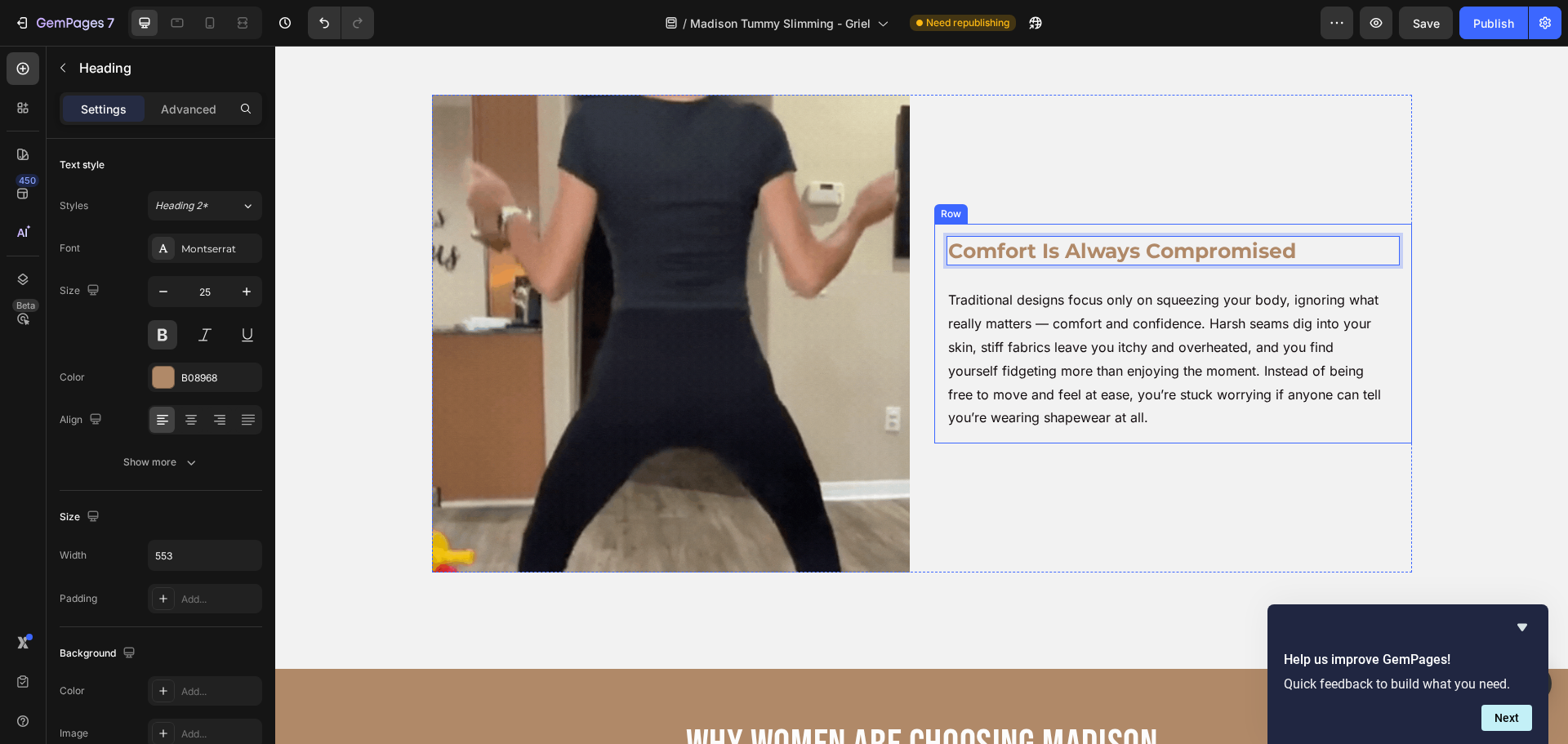
click at [1403, 261] on div "Comfort Is Always Compromised Heading 26 Traditional designs focus only on sque…" at bounding box center [1173, 334] width 477 height 220
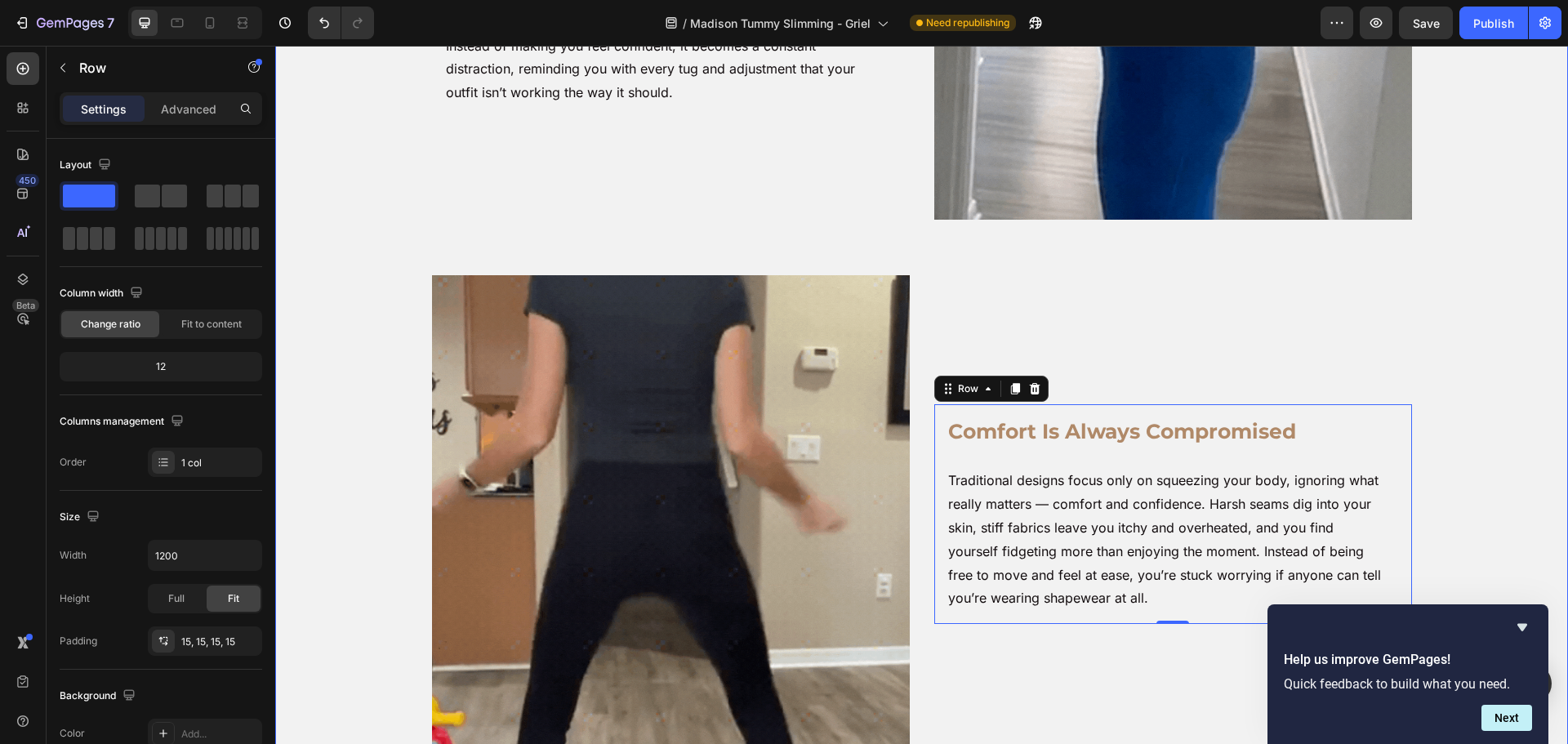
scroll to position [490, 0]
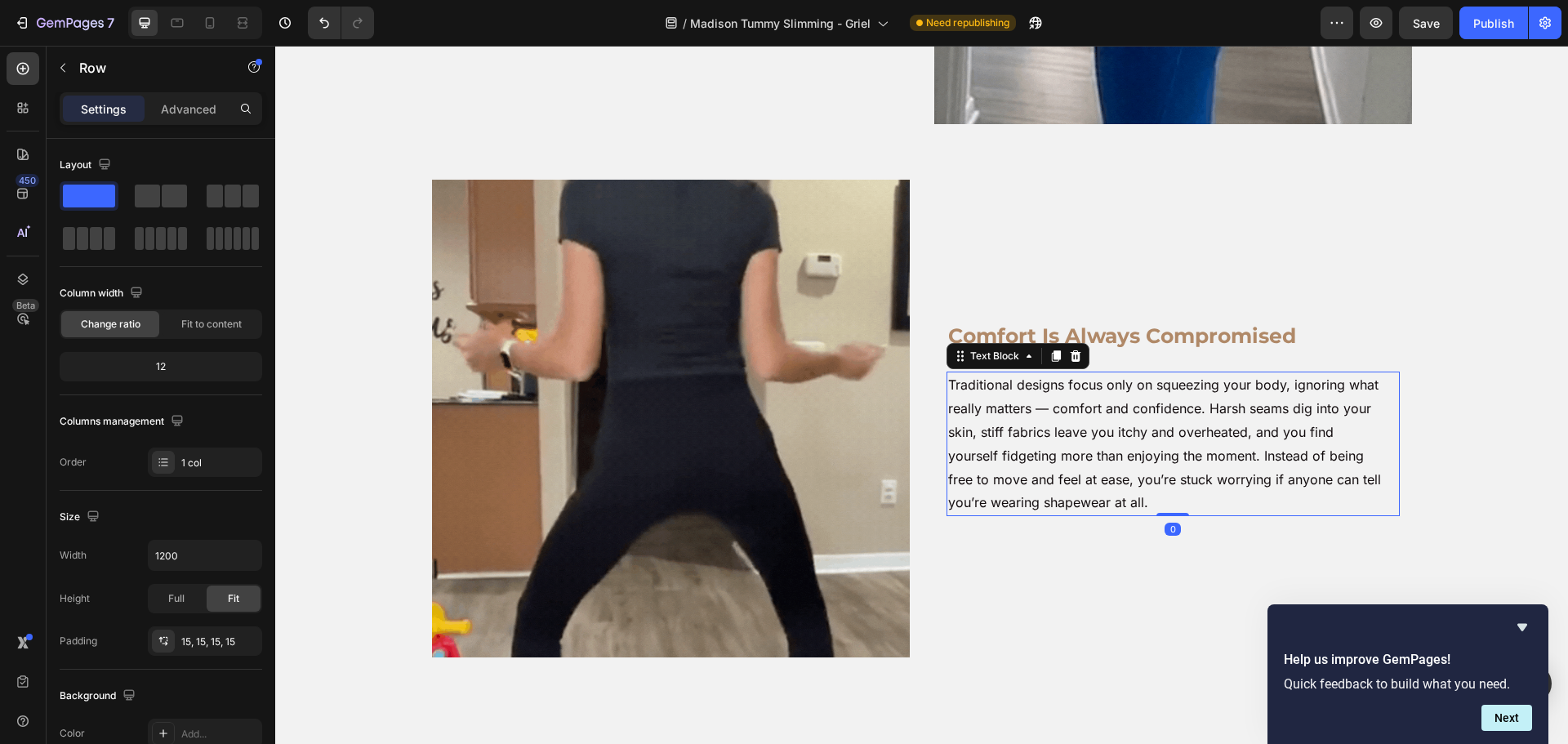
click at [1255, 456] on p "Traditional designs focus only on squeezing your body, ignoring what really mat…" at bounding box center [1164, 443] width 433 height 141
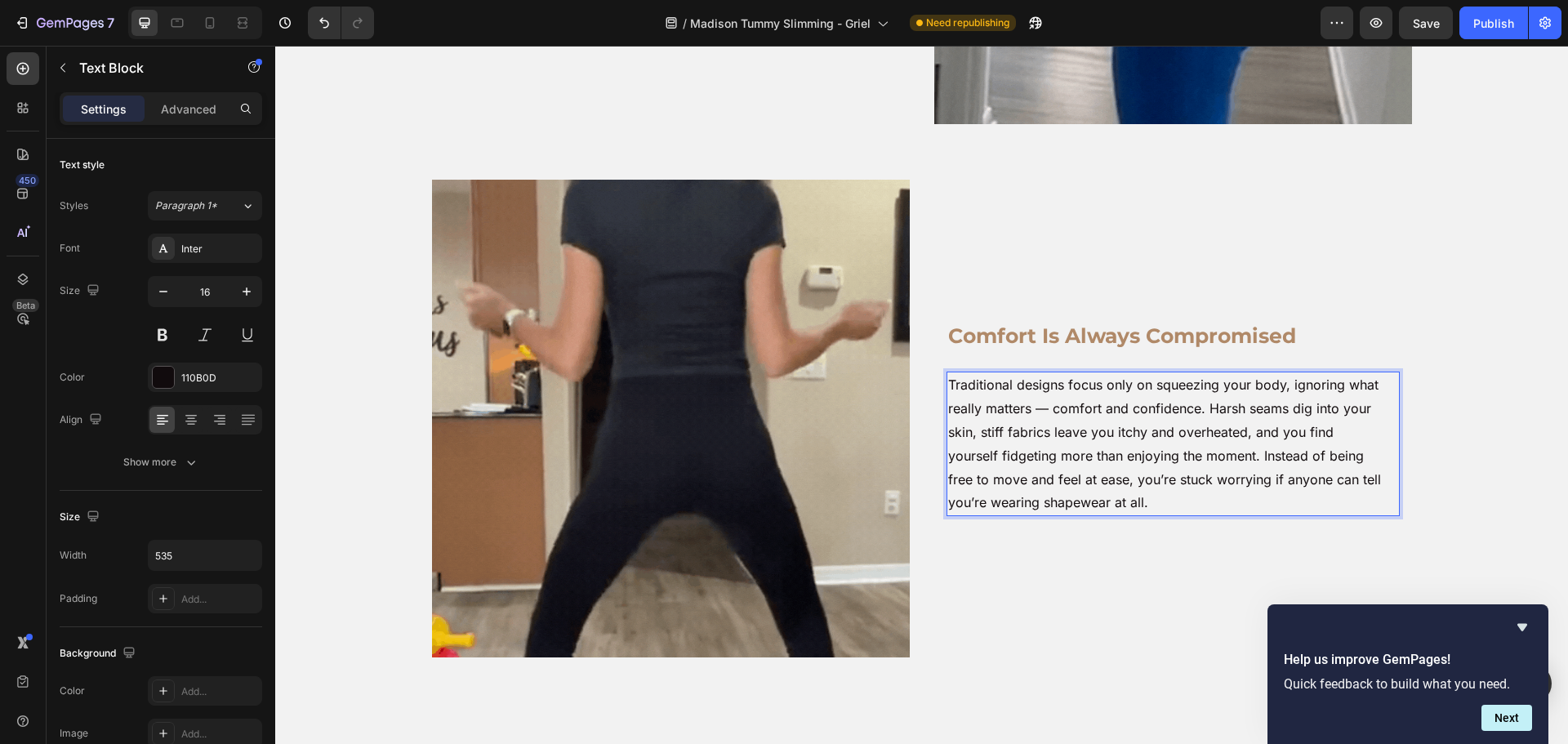
click at [1257, 453] on p "Traditional designs focus only on squeezing your body, ignoring what really mat…" at bounding box center [1164, 443] width 433 height 141
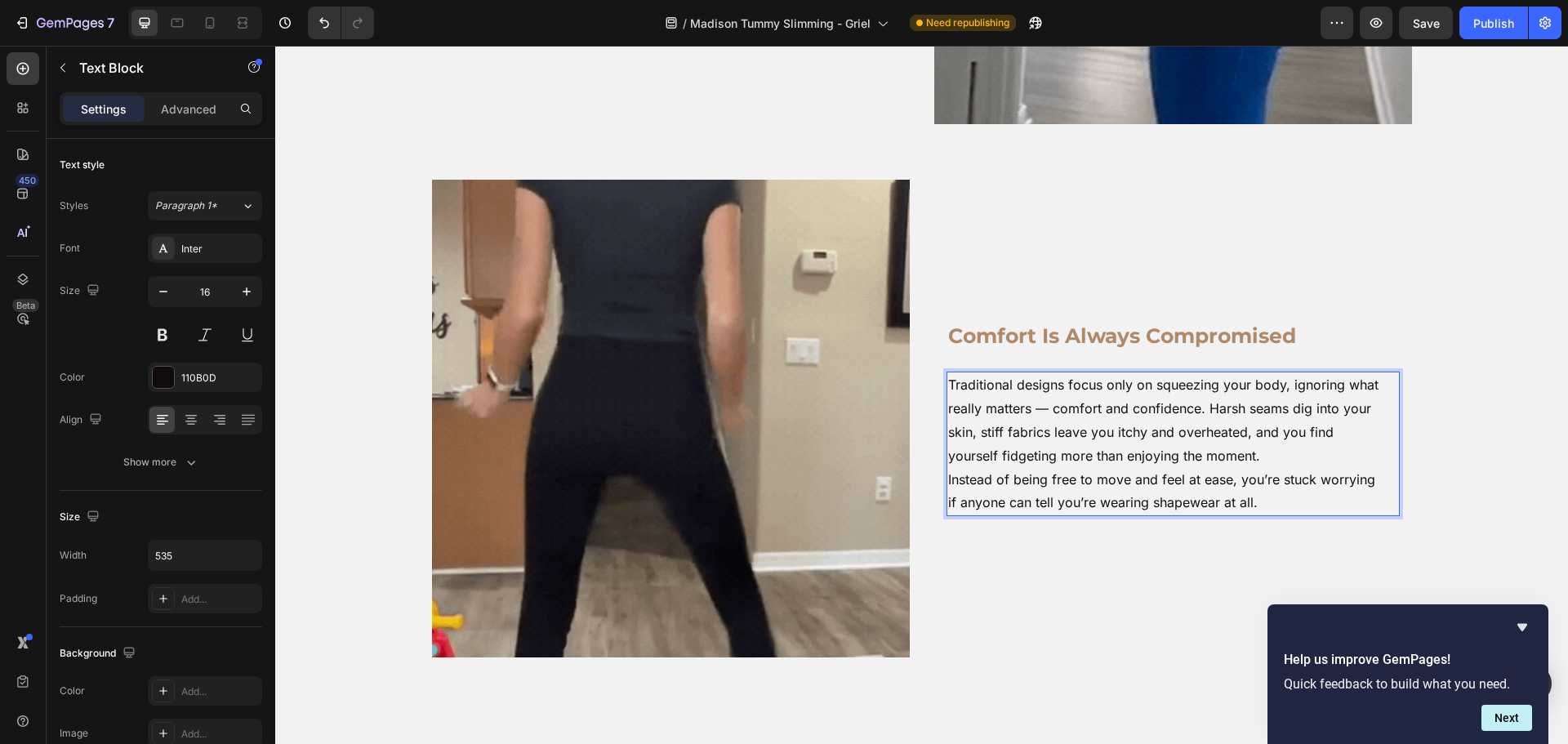
scroll to position [478, 0]
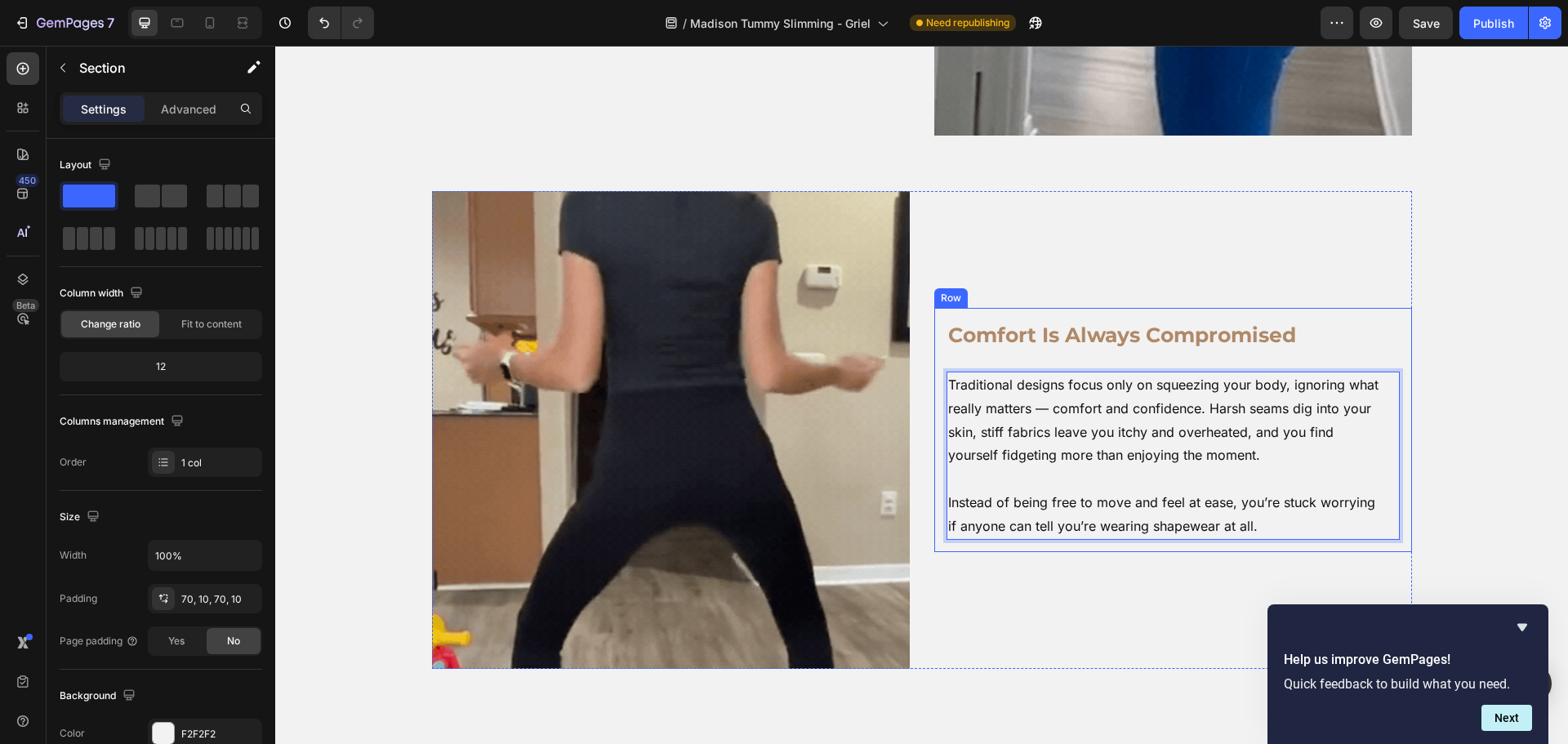
click at [1440, 388] on div "Ordinary Shapewear Lets You Down Heading Most shapewear promises a smoother fig…" at bounding box center [921, 182] width 1277 height 1050
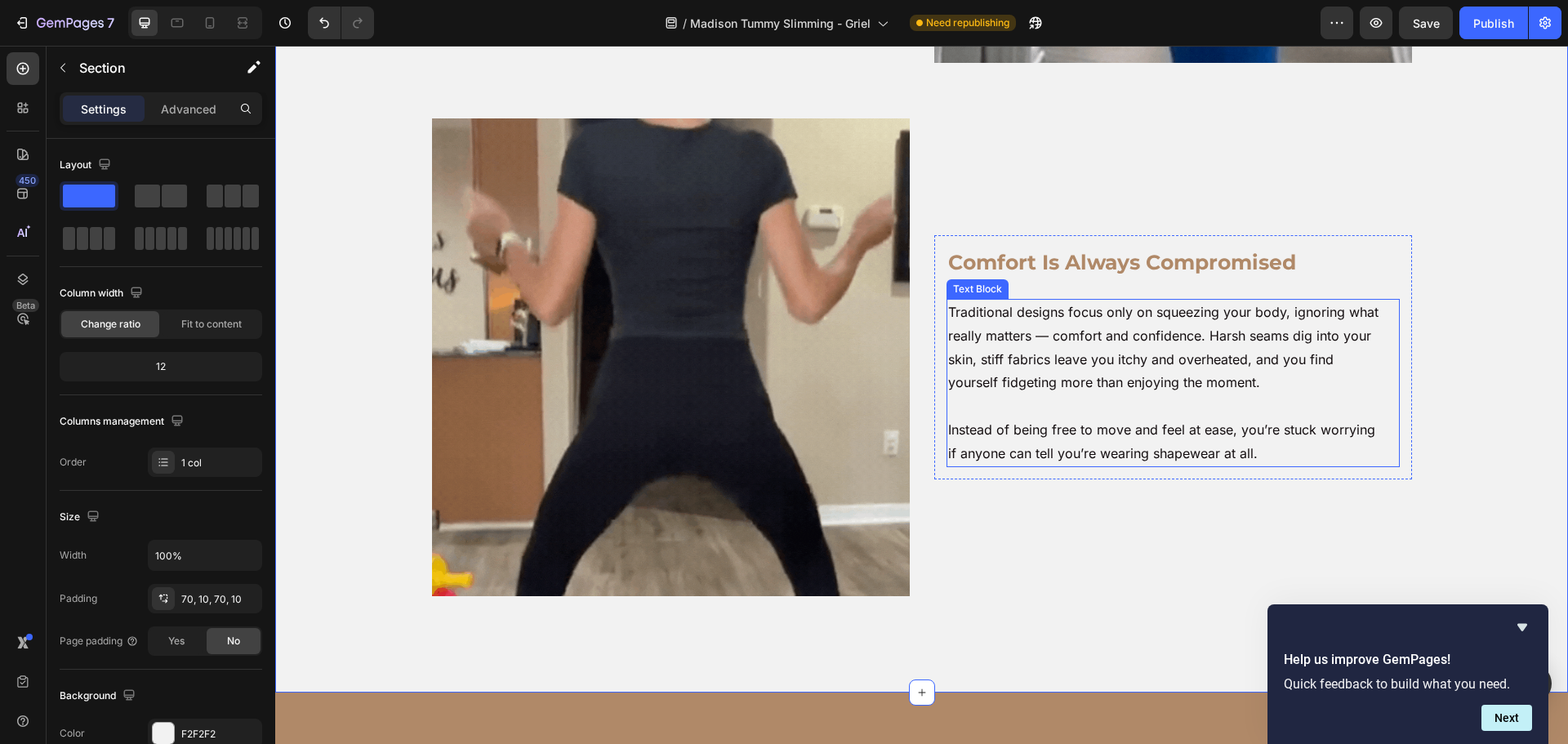
scroll to position [560, 0]
